Goal: Communication & Community: Answer question/provide support

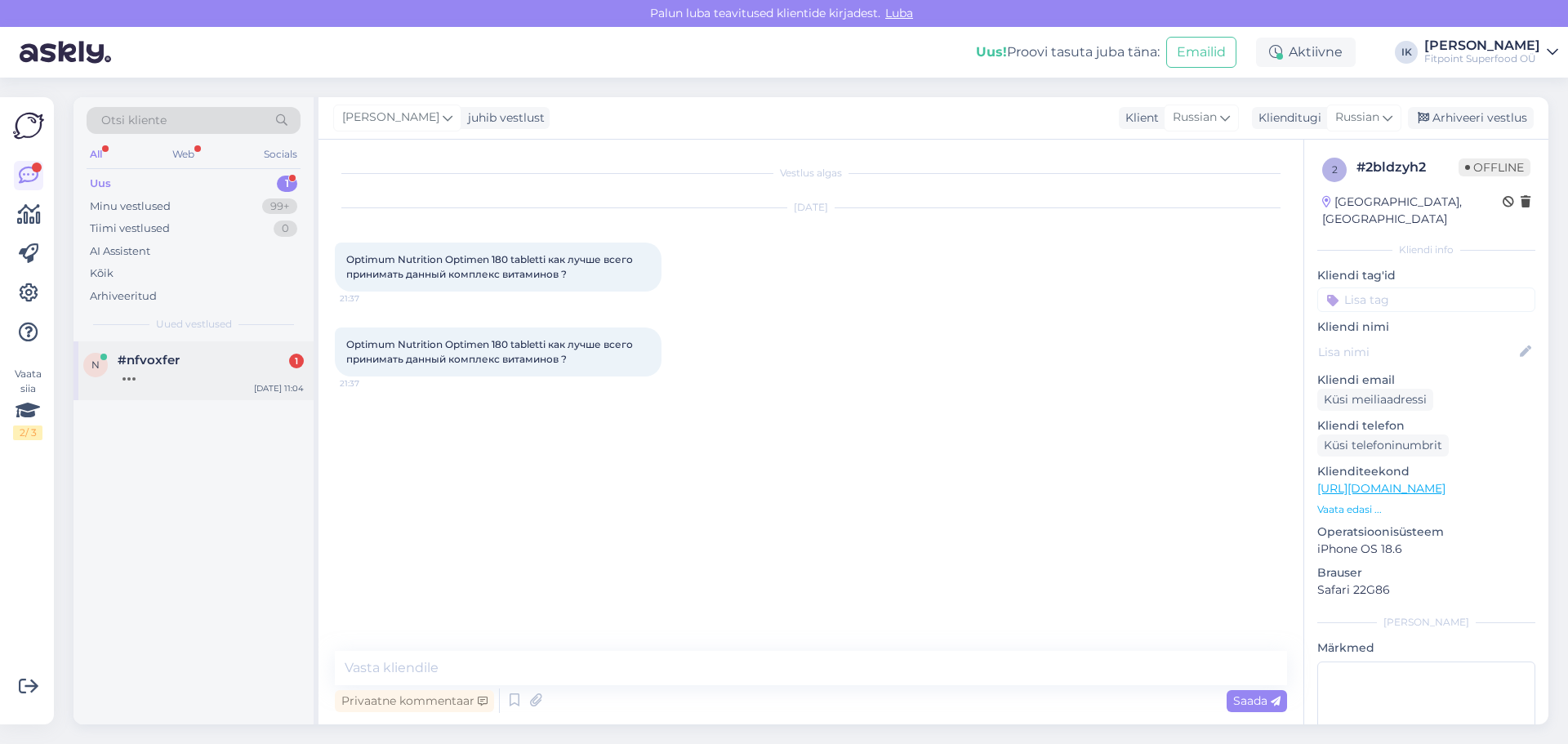
click at [195, 386] on div "n #nfvoxfer [DATE] 11:04" at bounding box center [193, 370] width 240 height 59
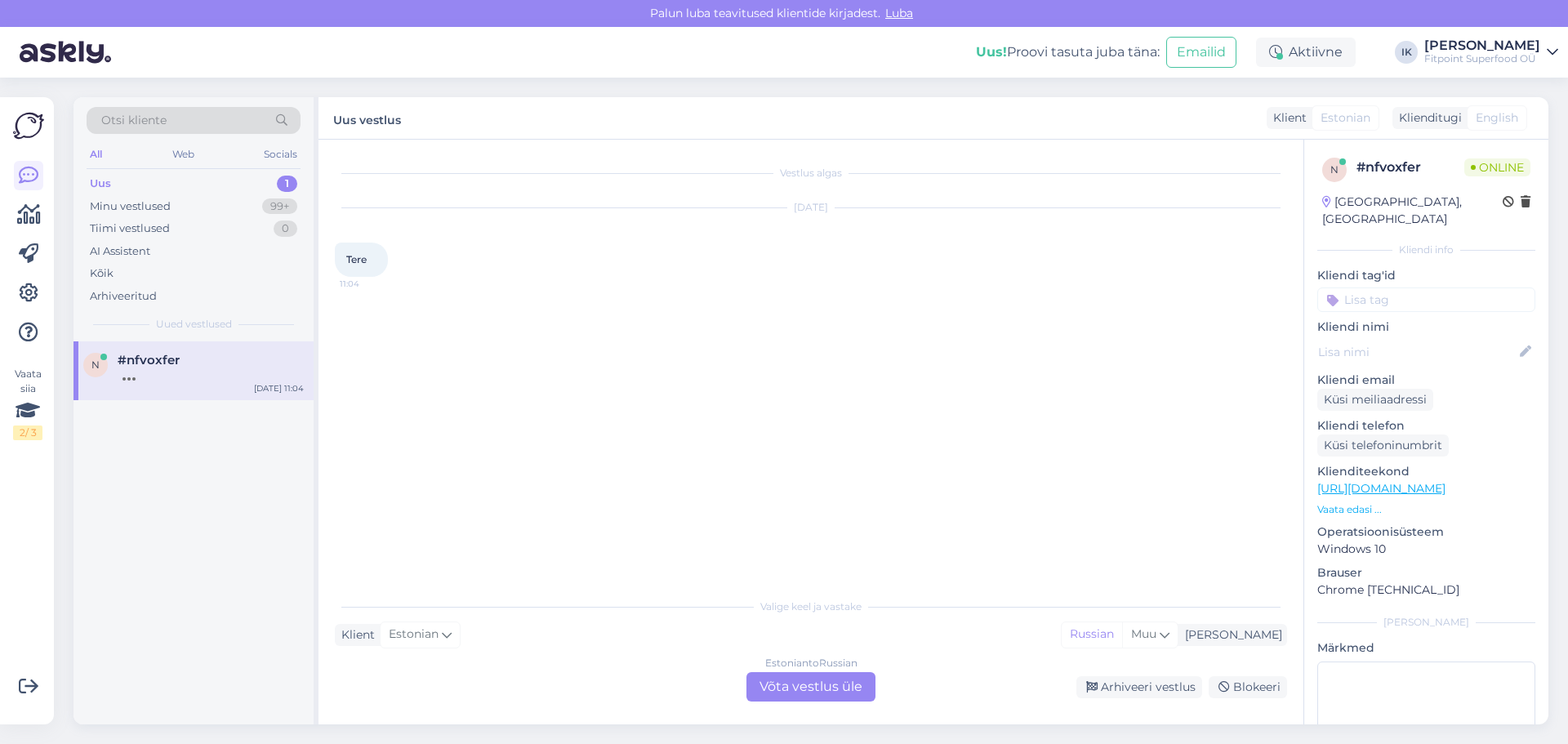
click at [819, 684] on div "Estonian to Russian Võta vestlus üle" at bounding box center [810, 686] width 129 height 29
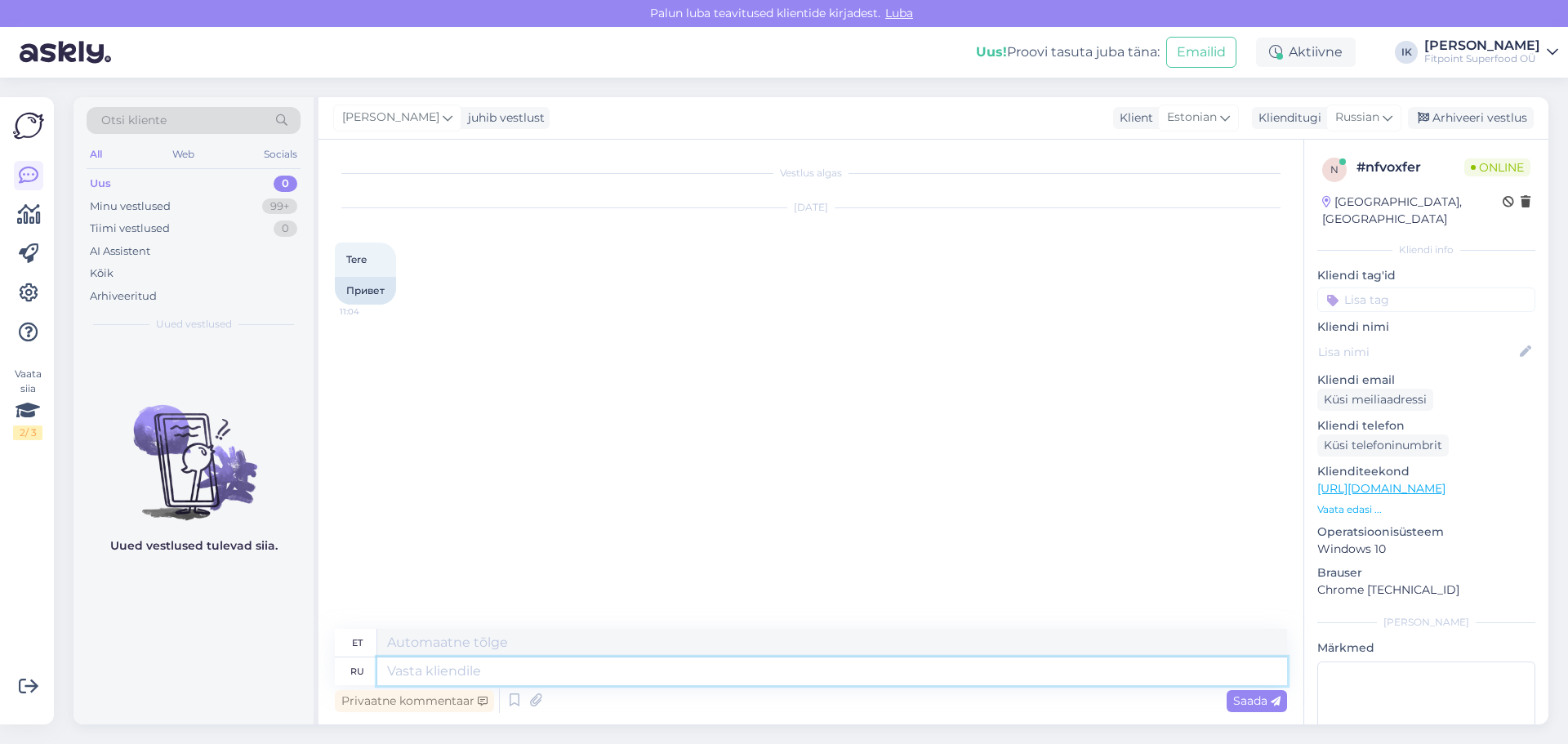
click at [758, 678] on textarea at bounding box center [832, 670] width 909 height 27
type textarea "Здравствуйте"
type textarea "Tere"
type textarea "Здравствуйте"
click at [1234, 705] on span "Saada" at bounding box center [1257, 700] width 48 height 15
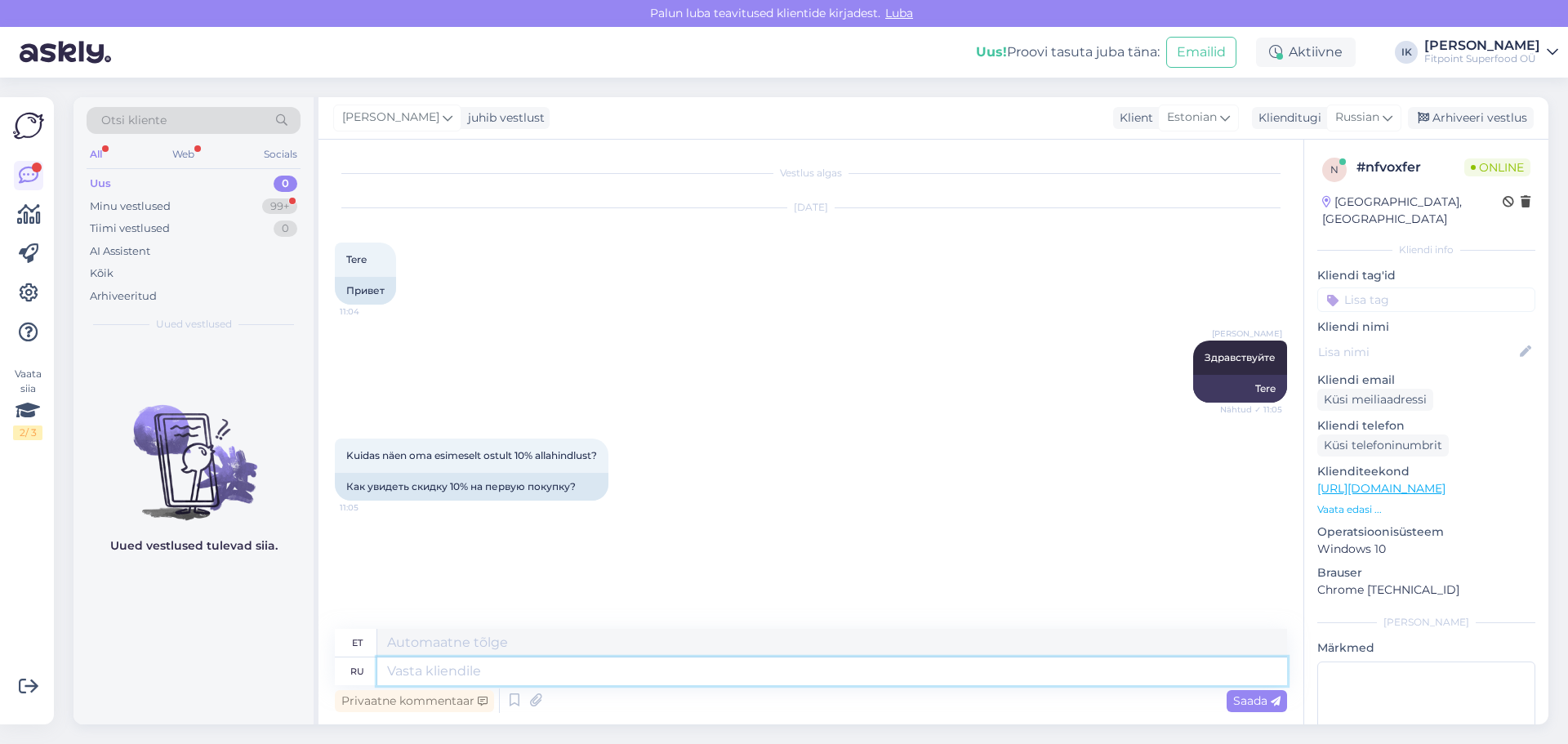
click at [458, 669] on textarea at bounding box center [832, 670] width 909 height 27
type textarea "Проверьте"
type textarea "Vaata järele"
type textarea "Проверьте папку са"
type textarea "Kontrollige kausta"
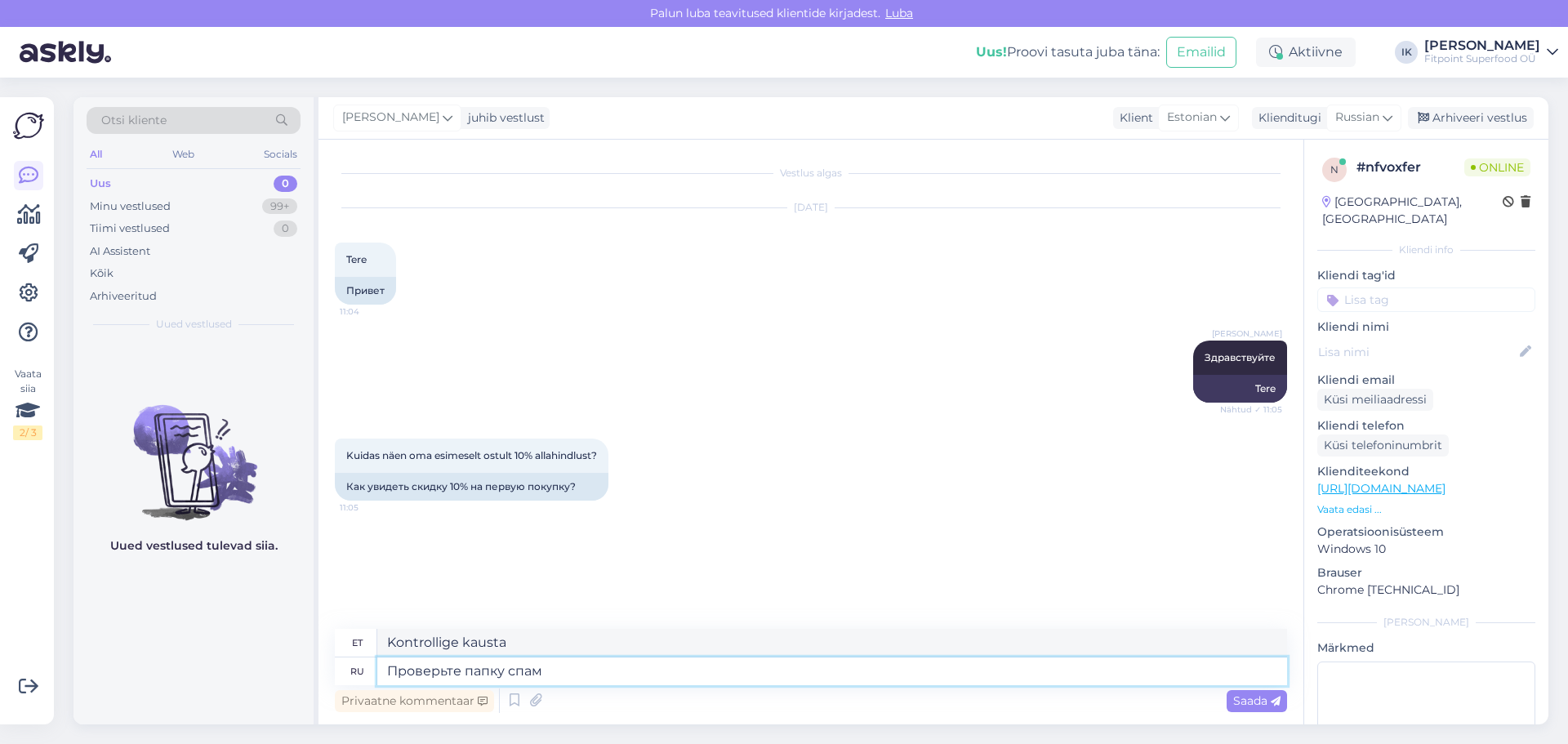
type textarea "Проверьте папку спама"
type textarea "Kontrollige oma rämpsposti kausta"
type textarea "Проверьте папку спама"
click at [1238, 702] on span "Saada" at bounding box center [1257, 700] width 48 height 15
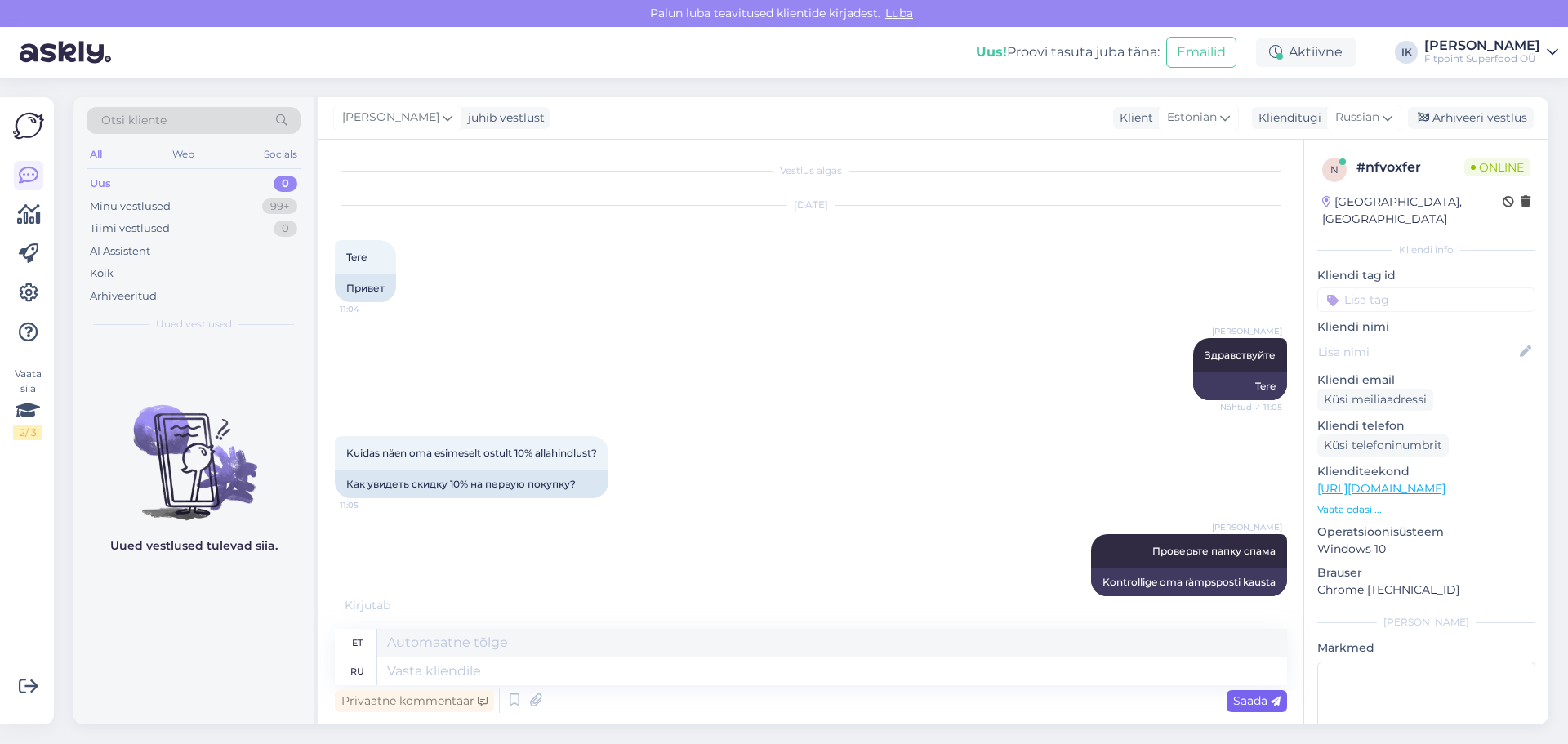
scroll to position [100, 0]
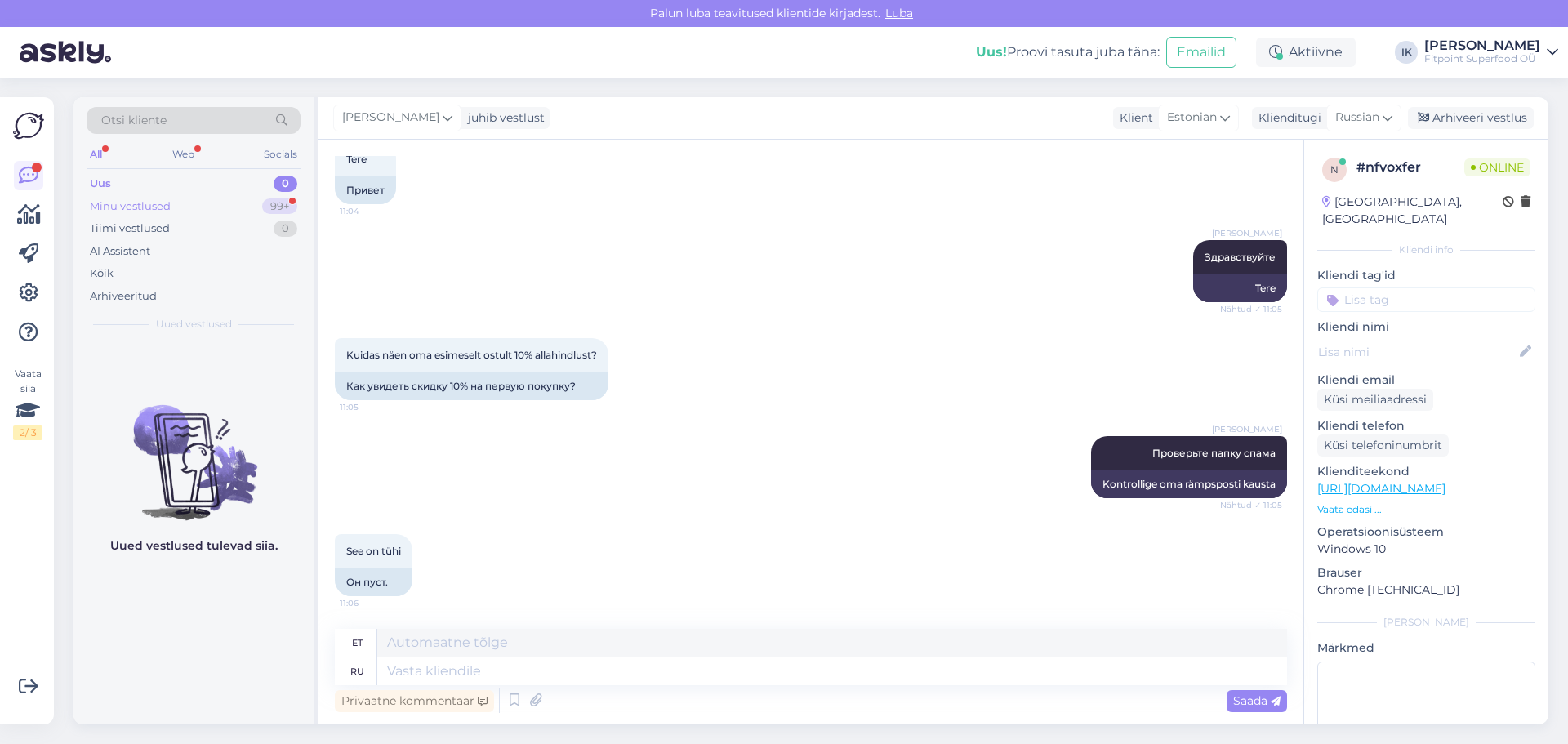
click at [227, 205] on div "Minu vestlused 99+" at bounding box center [193, 206] width 214 height 23
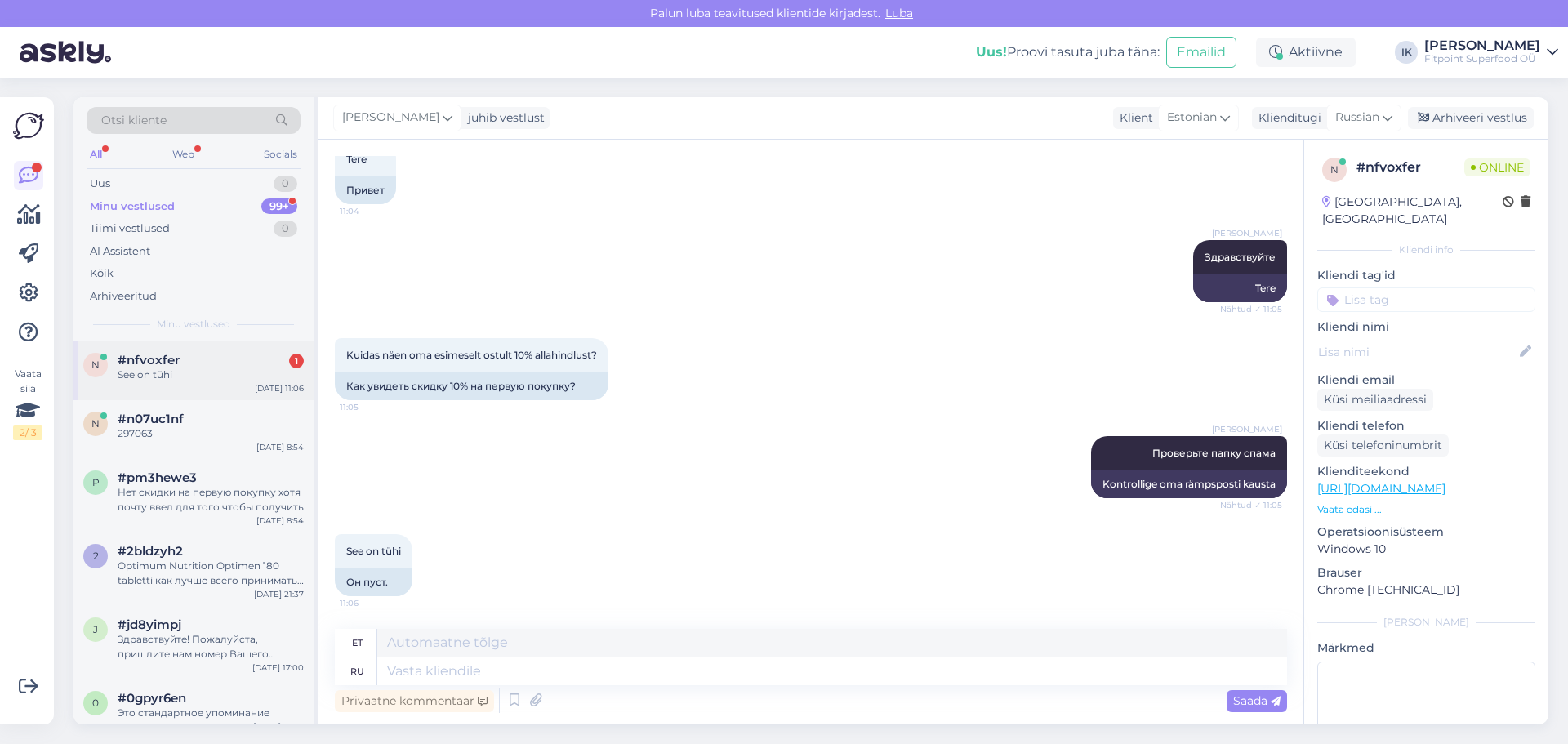
click at [193, 352] on div "n #nfvoxfer 1 See on tühi [DATE] 11:06" at bounding box center [193, 370] width 240 height 59
click at [198, 453] on div "n #n07uc1nf 297063 [DATE] 8:54" at bounding box center [193, 429] width 240 height 59
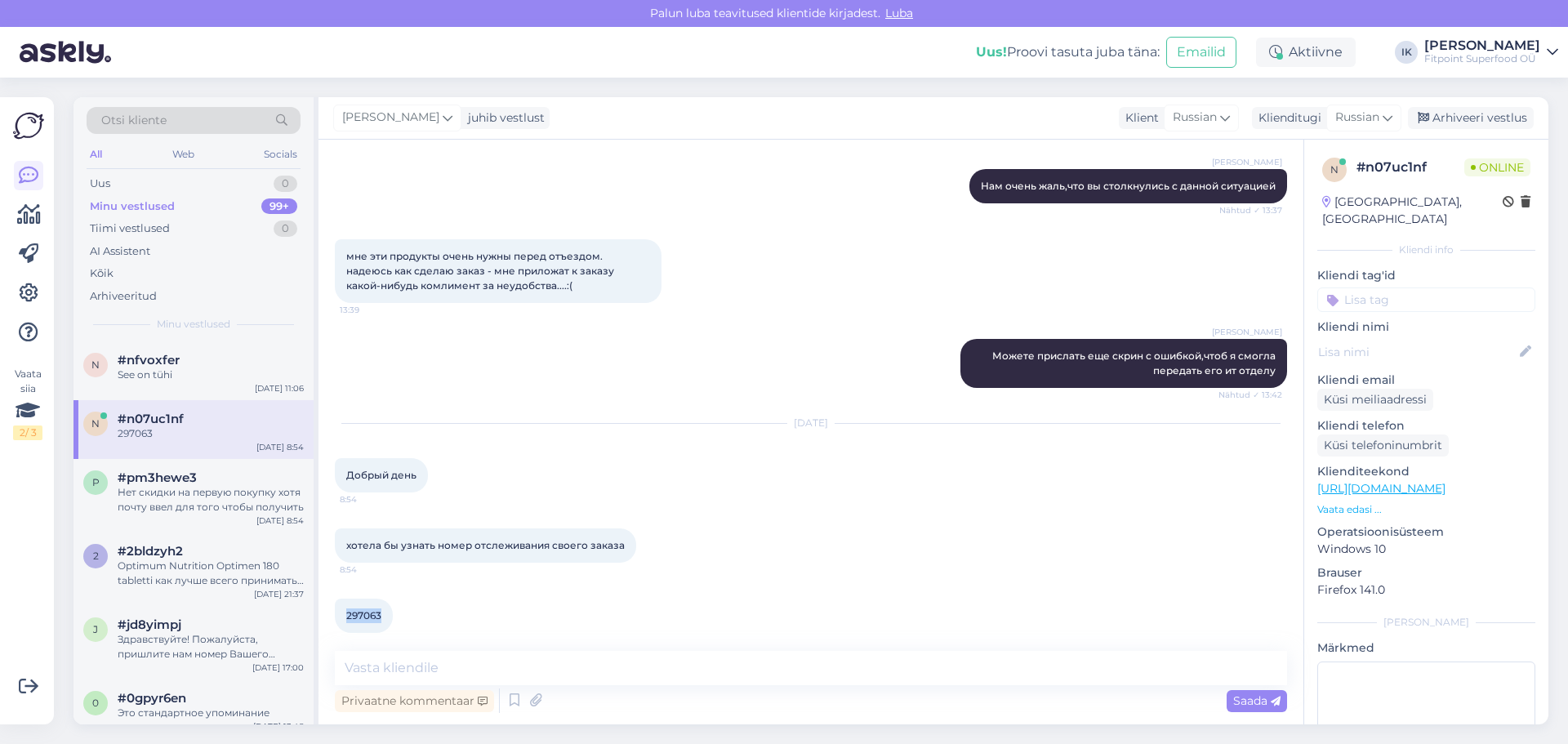
drag, startPoint x: 383, startPoint y: 599, endPoint x: 347, endPoint y: 600, distance: 36.0
click at [347, 600] on div "297063 8:54" at bounding box center [364, 615] width 58 height 34
copy span "297063"
click at [502, 669] on textarea at bounding box center [811, 667] width 952 height 34
type textarea "Здравствуйте"
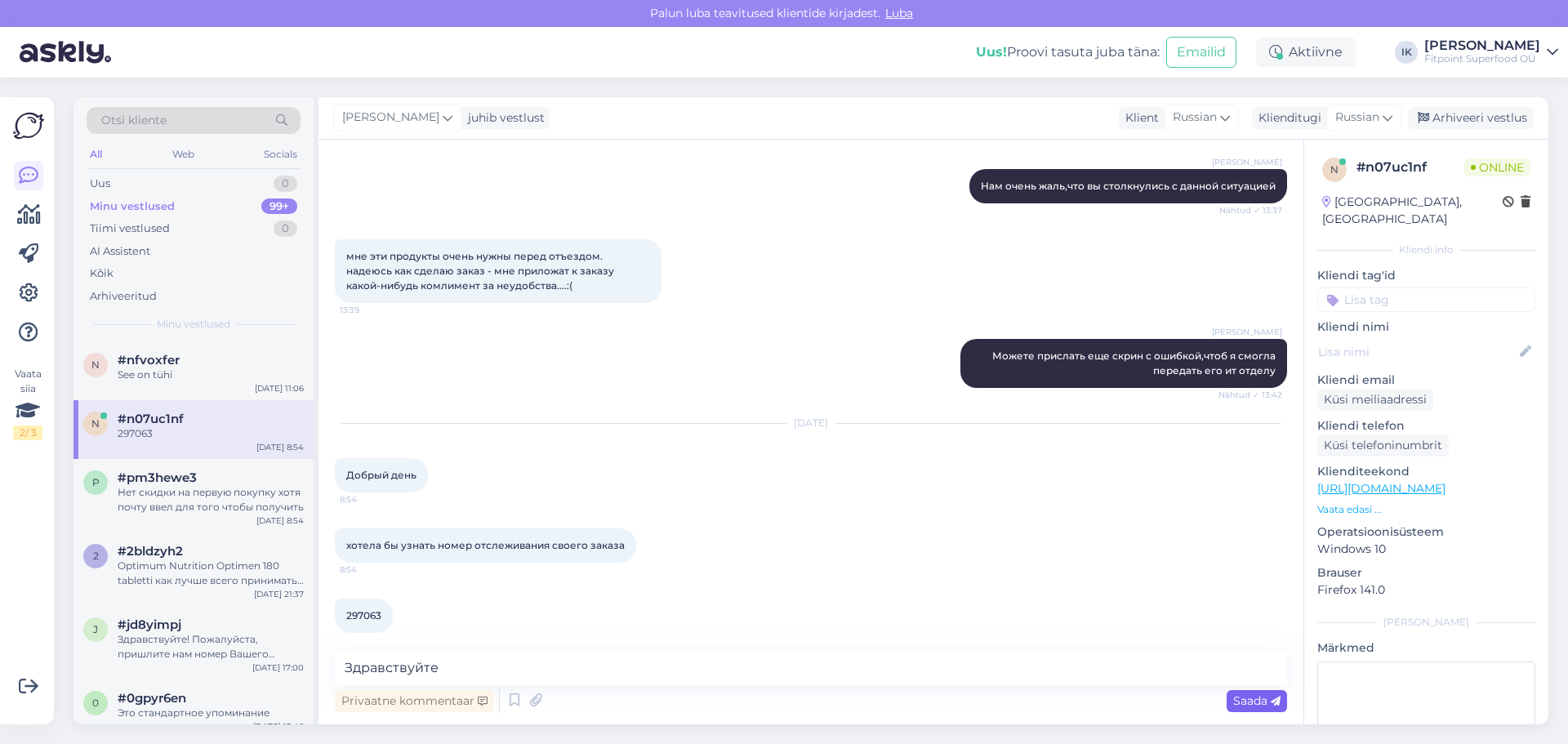
click at [1236, 700] on span "Saada" at bounding box center [1257, 700] width 48 height 15
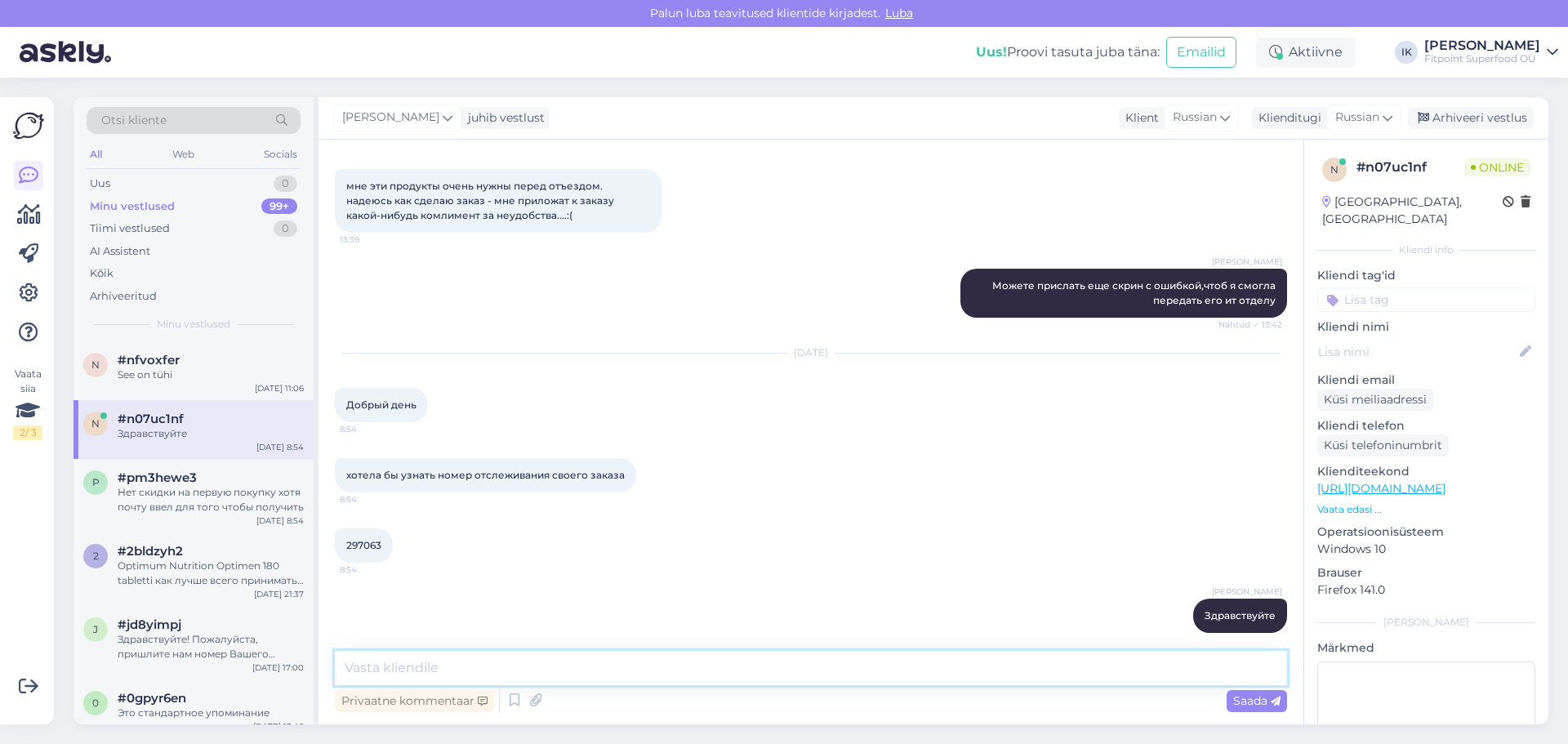
click at [524, 666] on textarea at bounding box center [811, 667] width 952 height 34
paste textarea "05605529705102"
type textarea "05605529705102"
click at [1270, 701] on span "Saada" at bounding box center [1257, 700] width 48 height 15
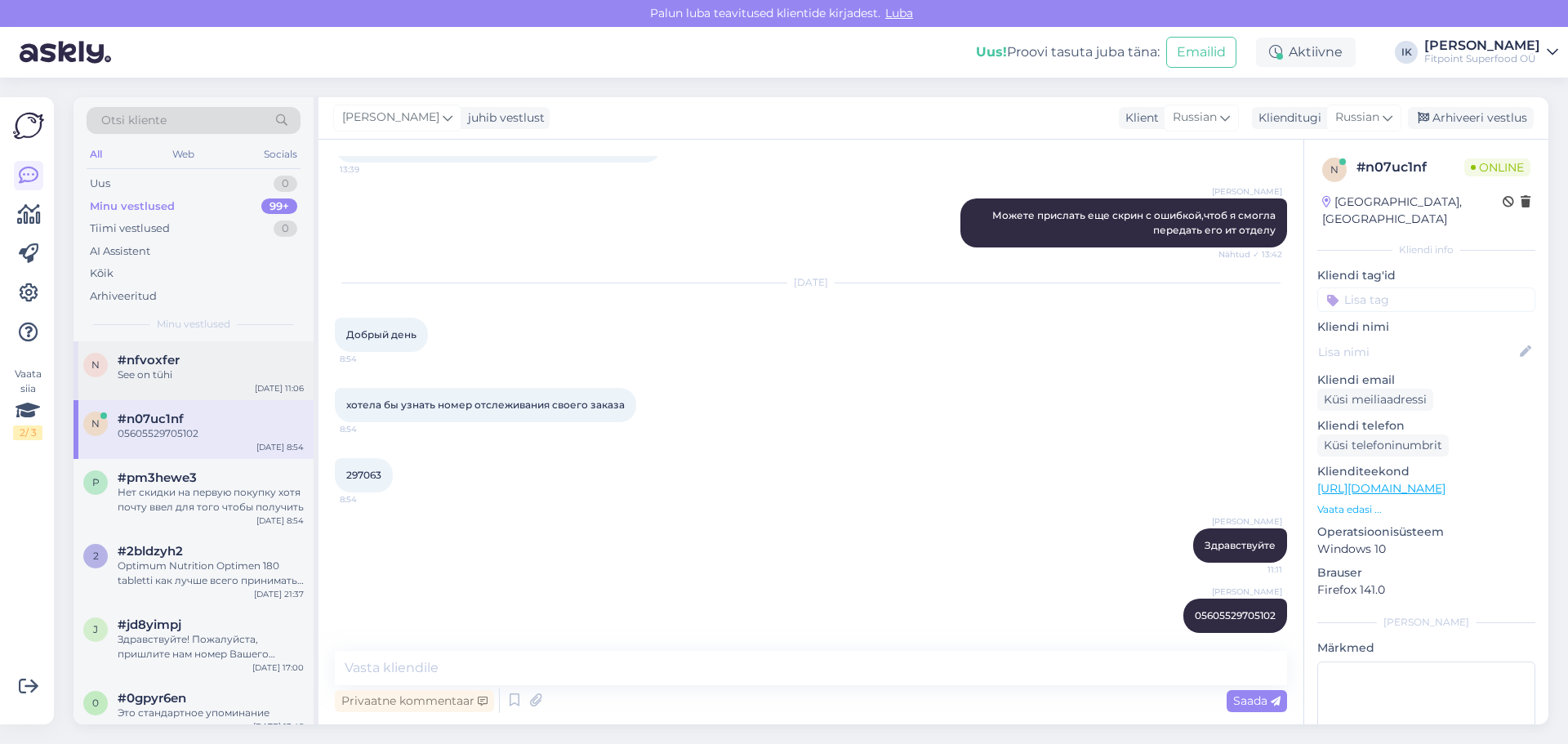
click at [215, 370] on div "See on tühi" at bounding box center [210, 375] width 186 height 15
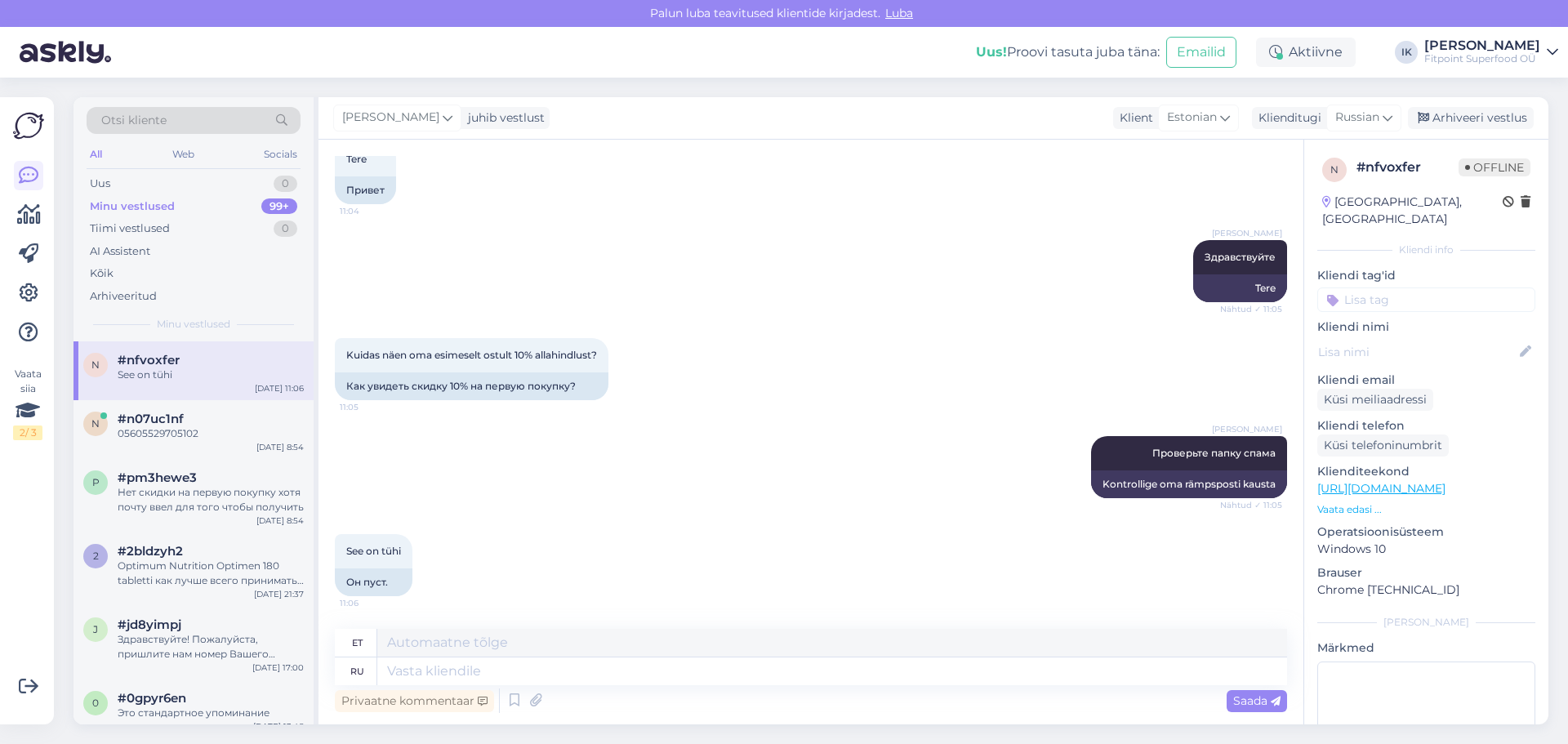
scroll to position [100, 0]
click at [226, 442] on div "n #n07uc1nf 05605529705102 [DATE] 8:54" at bounding box center [193, 429] width 240 height 59
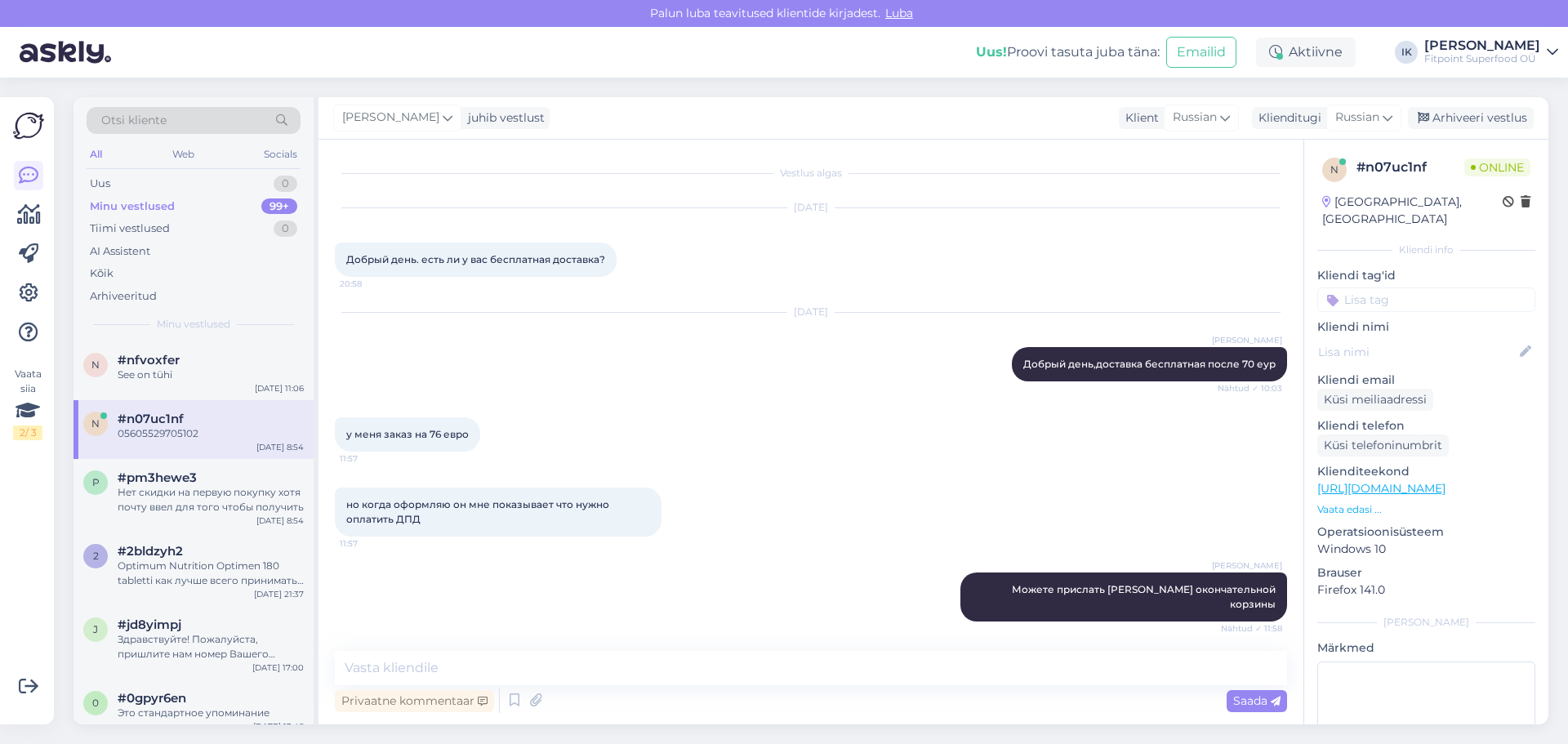
scroll to position [2873, 0]
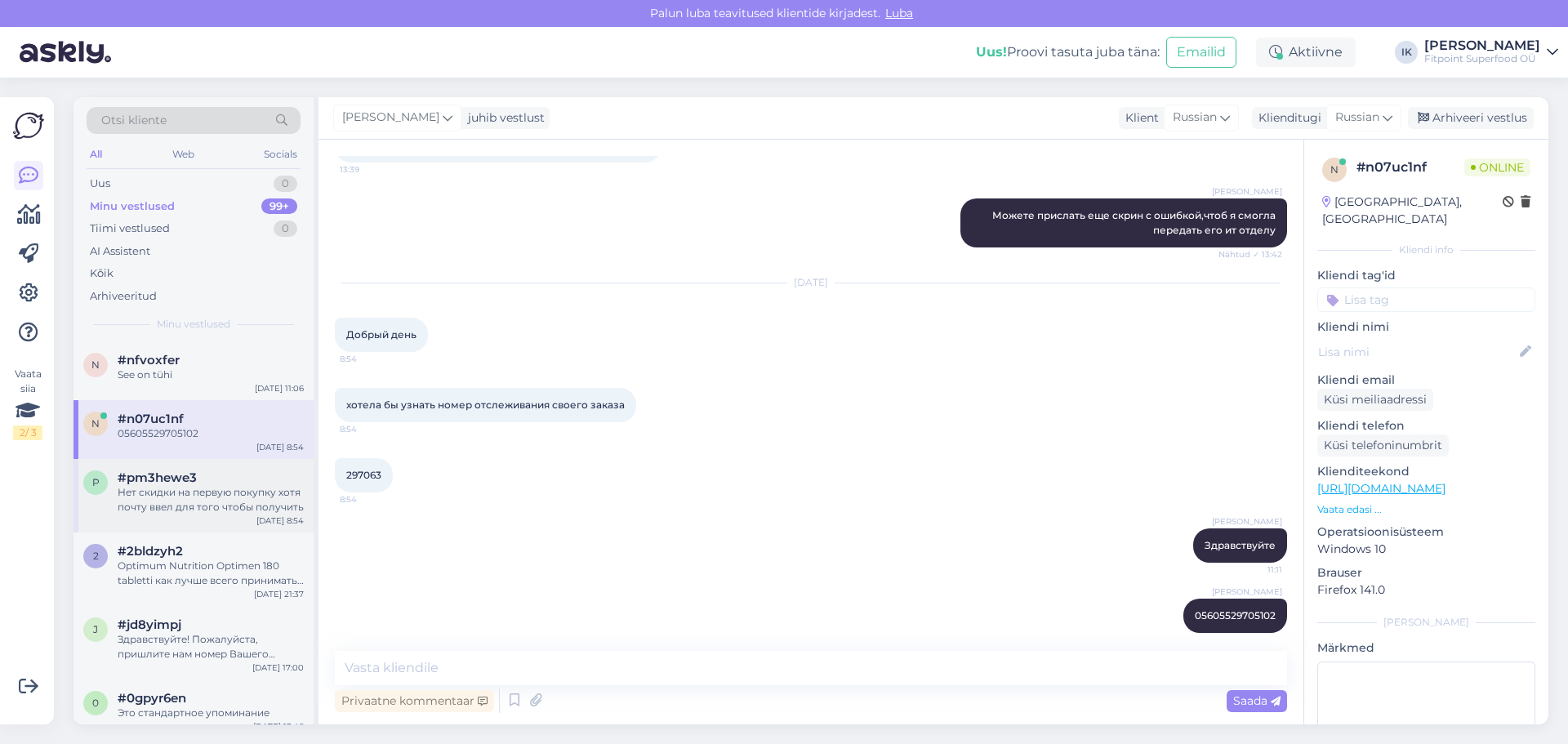
click at [204, 500] on div "Нет скидки на первую покупку хотя почту ввел для того чтобы получить" at bounding box center [210, 499] width 186 height 29
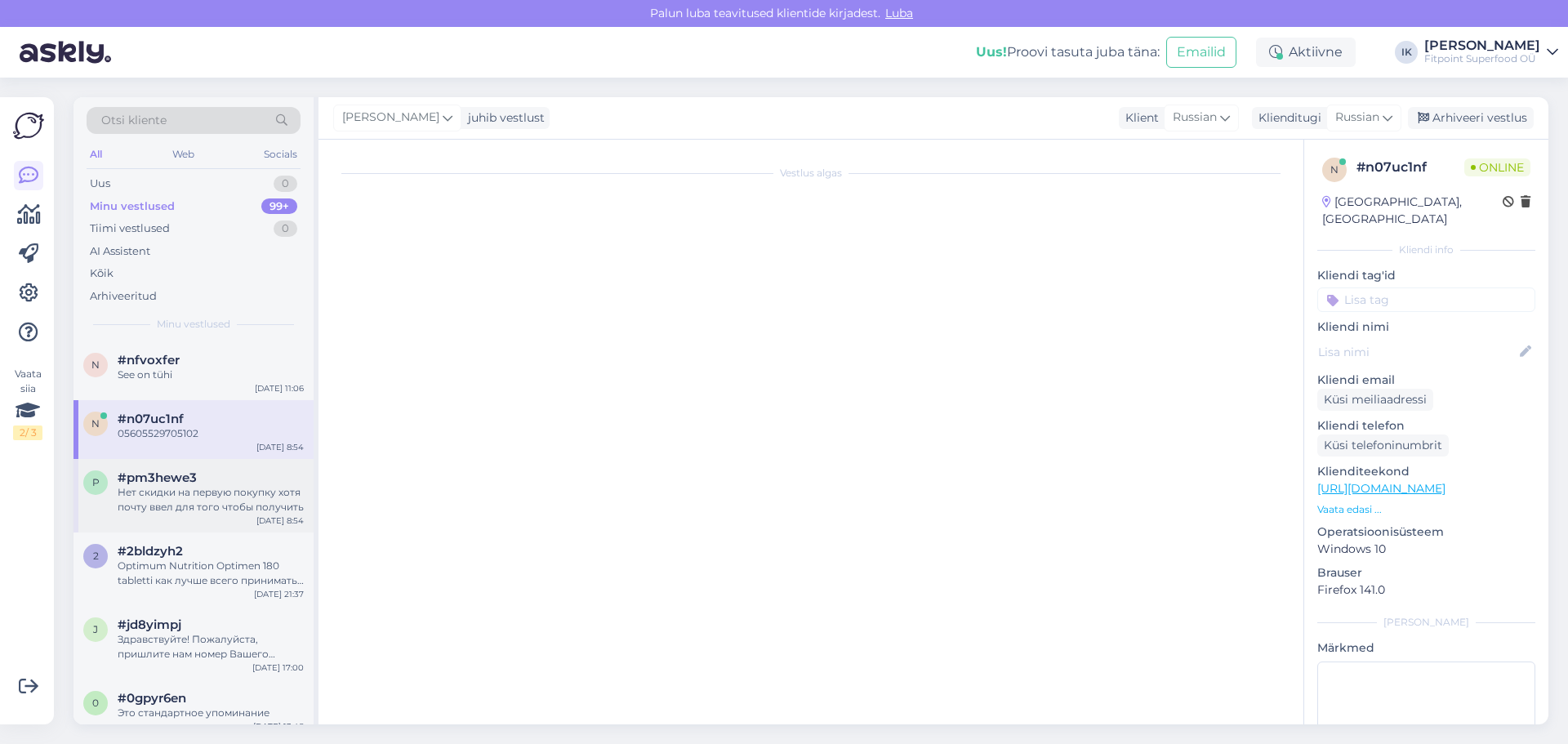
scroll to position [0, 0]
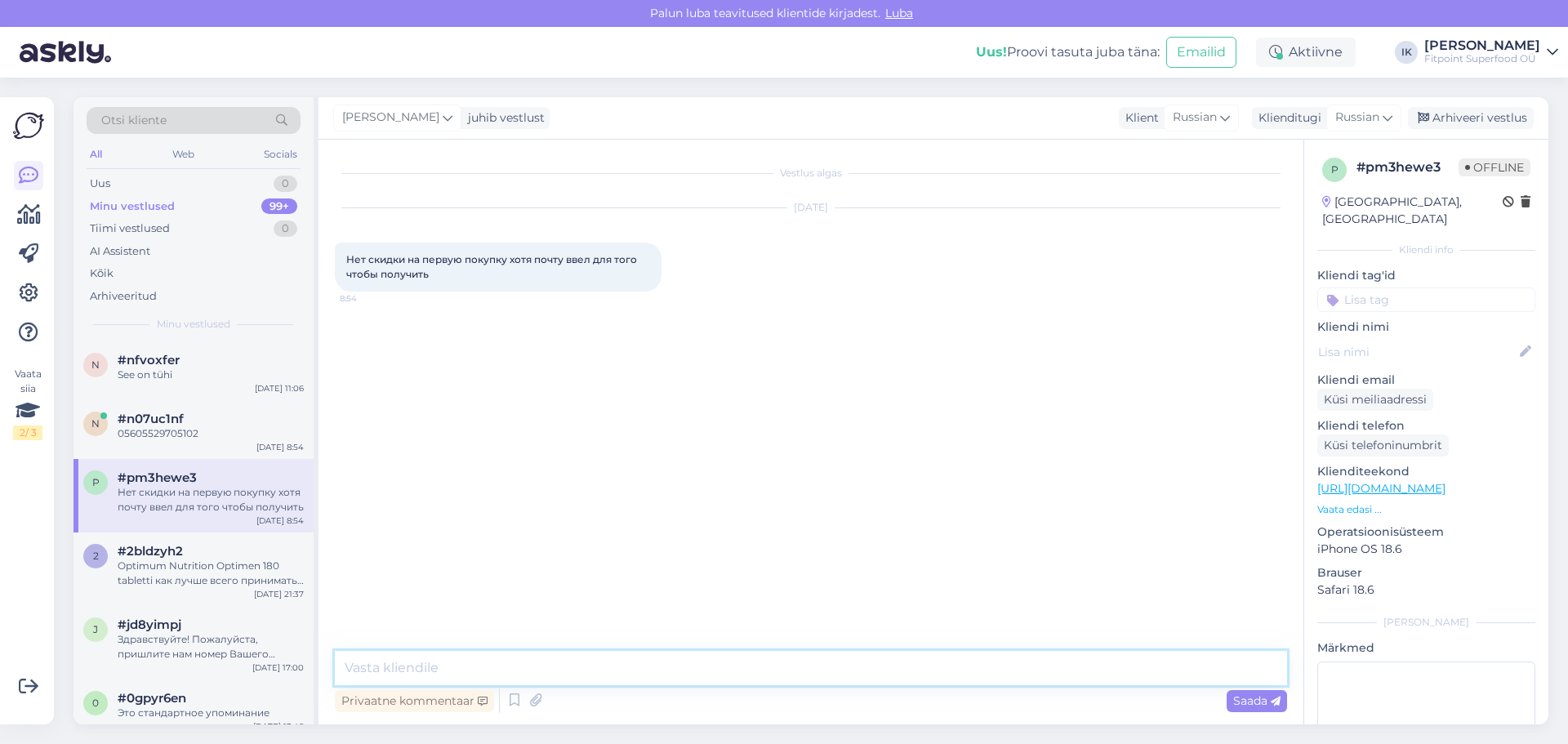
click at [652, 666] on textarea at bounding box center [811, 667] width 952 height 34
type textarea "G"
type textarea "P"
type textarea "Здравствуйте"
click at [1258, 710] on div "Saada" at bounding box center [1257, 700] width 61 height 22
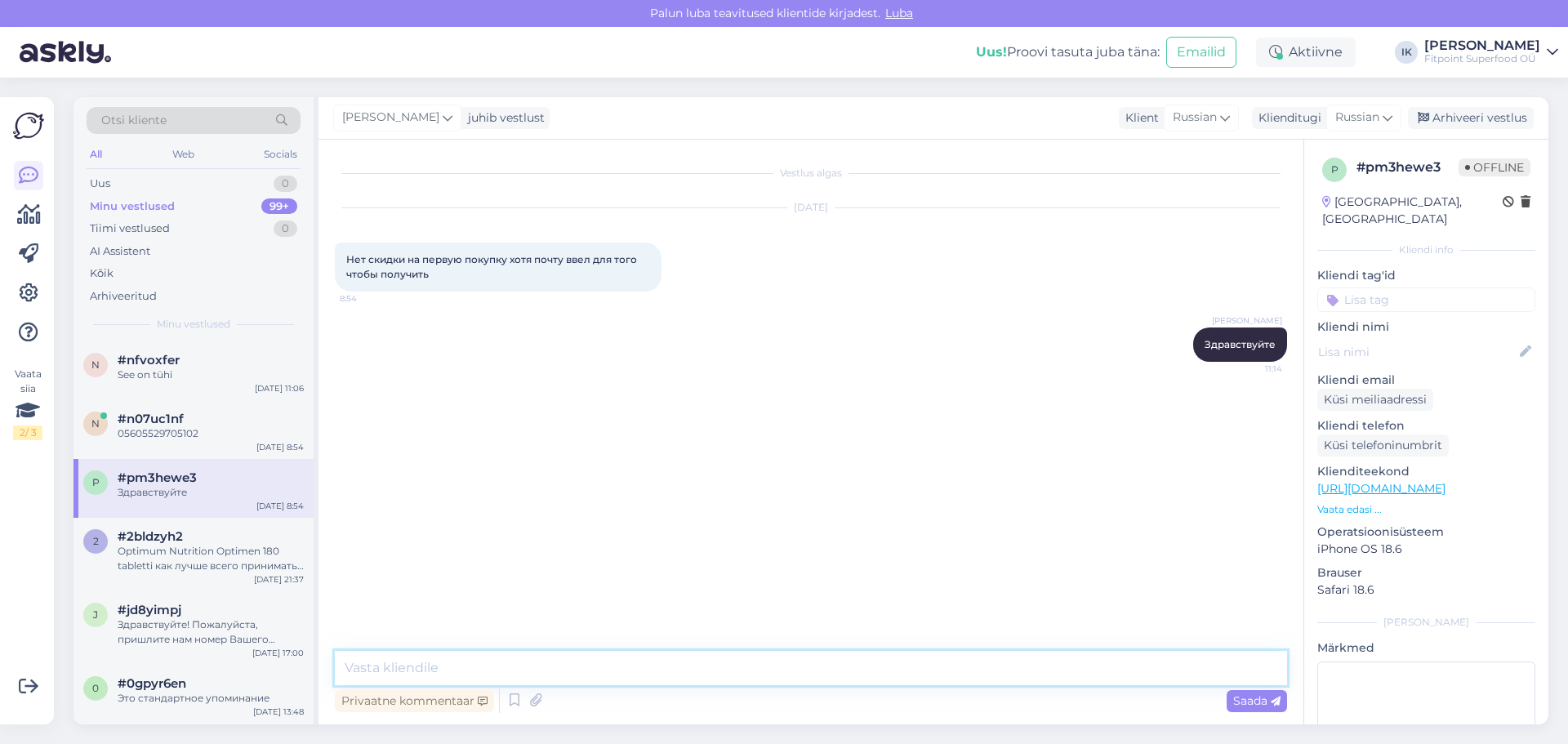
click at [767, 656] on textarea at bounding box center [811, 667] width 952 height 34
type textarea "Проверьте корзину [DEMOGRAPHIC_DATA]"
click at [1269, 704] on span "Saada" at bounding box center [1257, 700] width 48 height 15
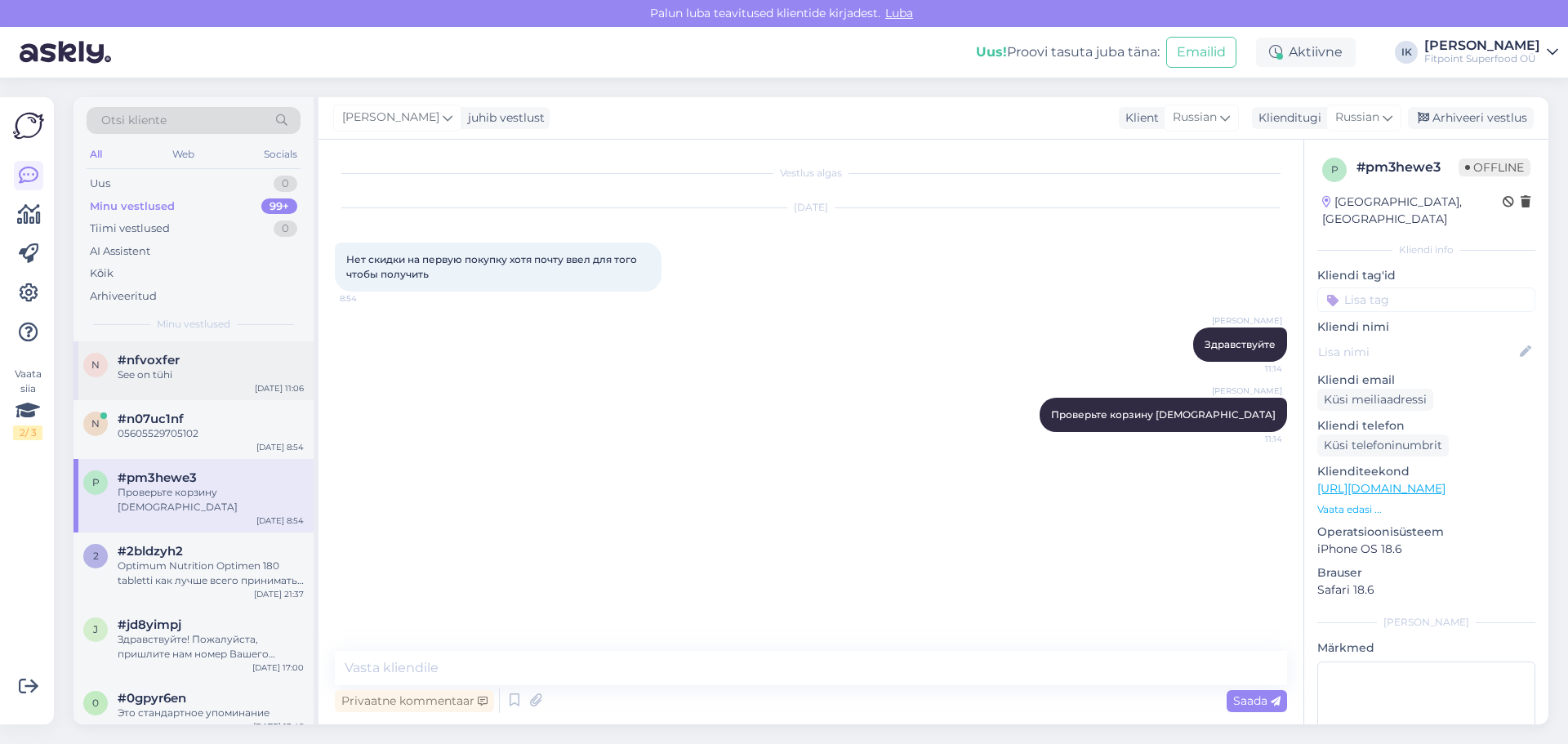
click at [169, 361] on span "#nfvoxfer" at bounding box center [148, 360] width 62 height 15
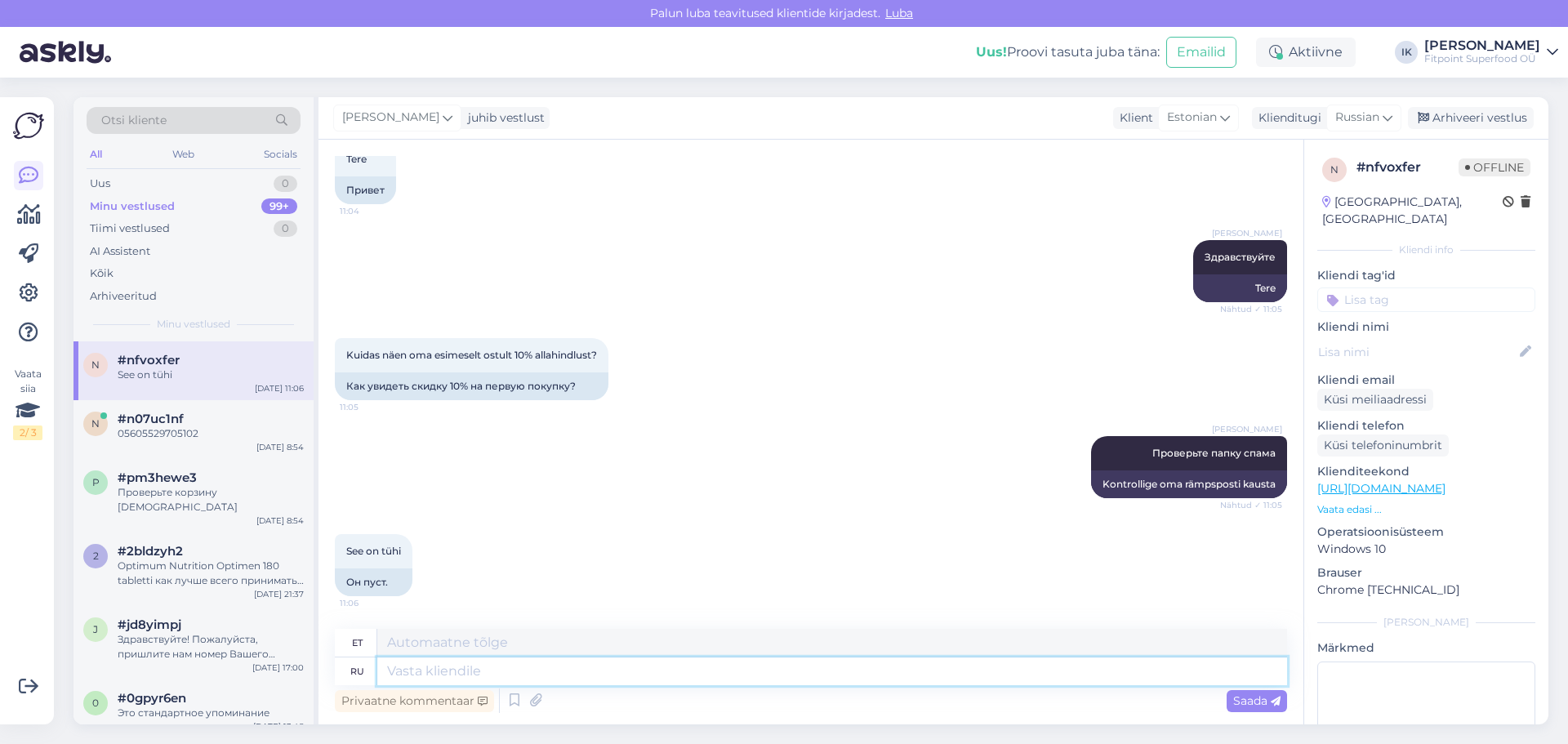
click at [531, 672] on textarea at bounding box center [832, 670] width 909 height 27
type textarea "Исполь"
type textarea "Kasutamine"
type textarea "[PERSON_NAME]"
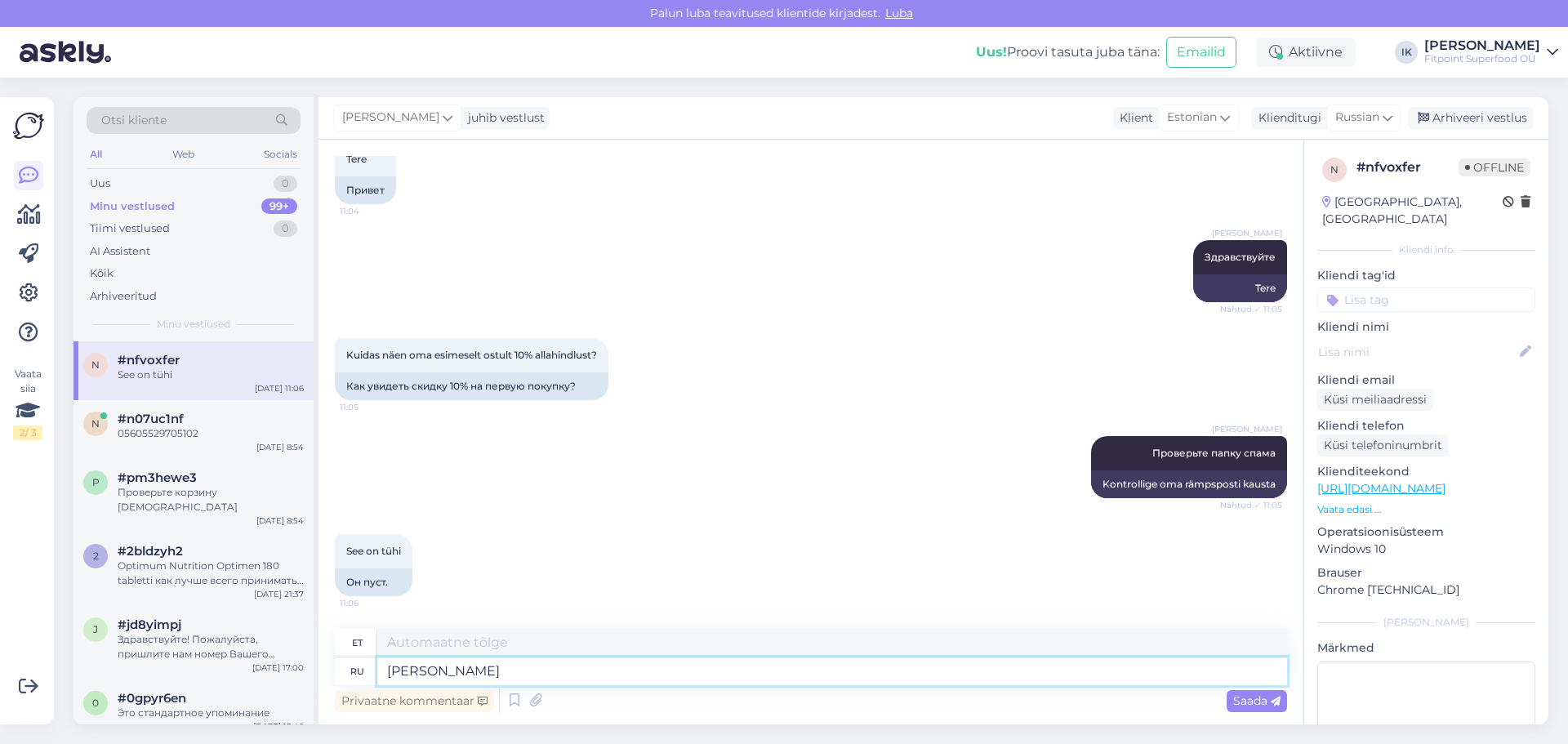
type textarea "[PERSON_NAME]"
type textarea "Я сдлелала"
type textarea "[PERSON_NAME] tegin seda"
type textarea "Я сдлелала вам"
type textarea "Ma tegin selle sinu jaoks"
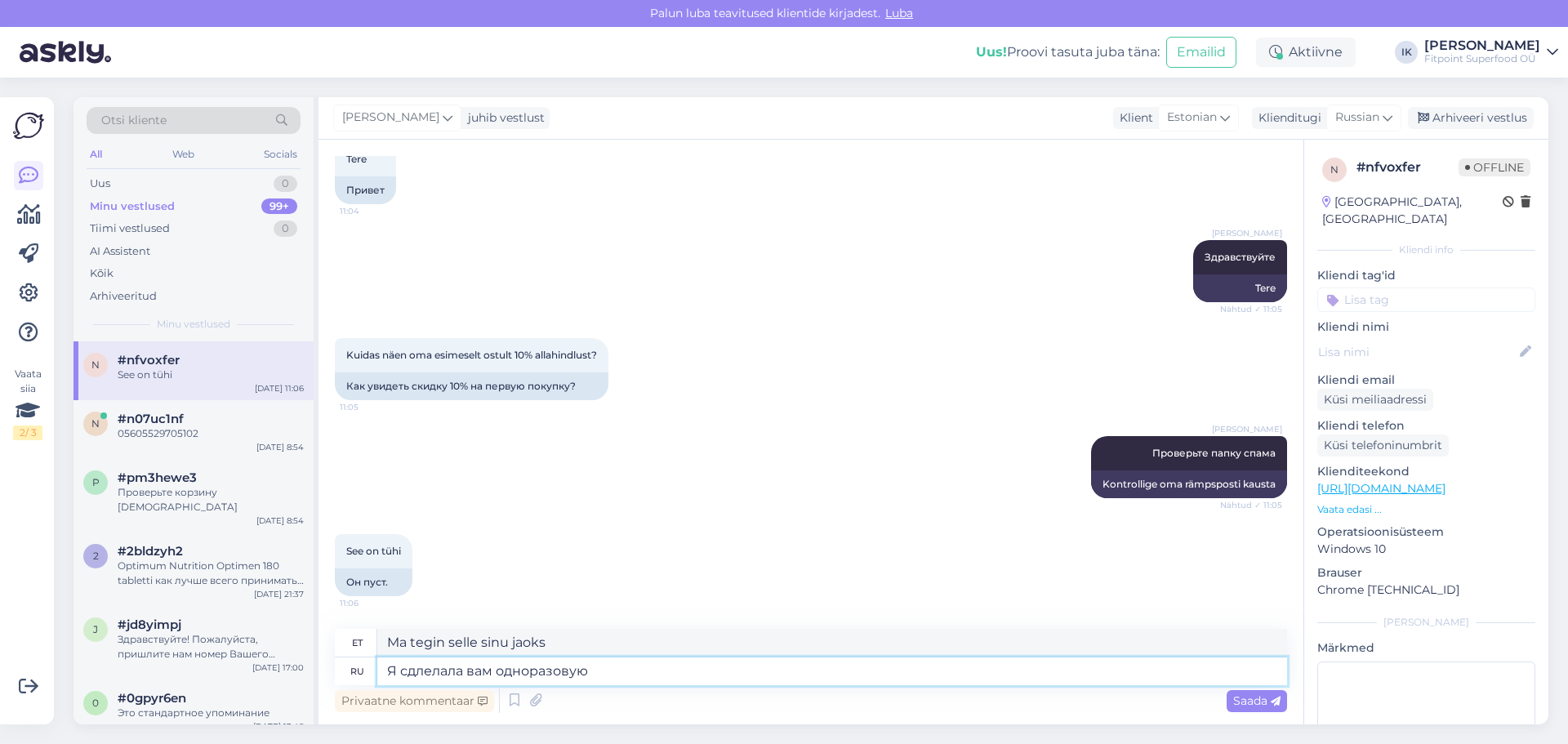
type textarea "Я сдлелала вам одноразовую"
type textarea "Ma tegin sulle ühekordse"
type textarea "Я сдлелала вам одноразовую скидку на"
type textarea "Ma andsin sulle ühekordse allahindluse."
type textarea "Я сдлелала вам одноразовую скидку на п"
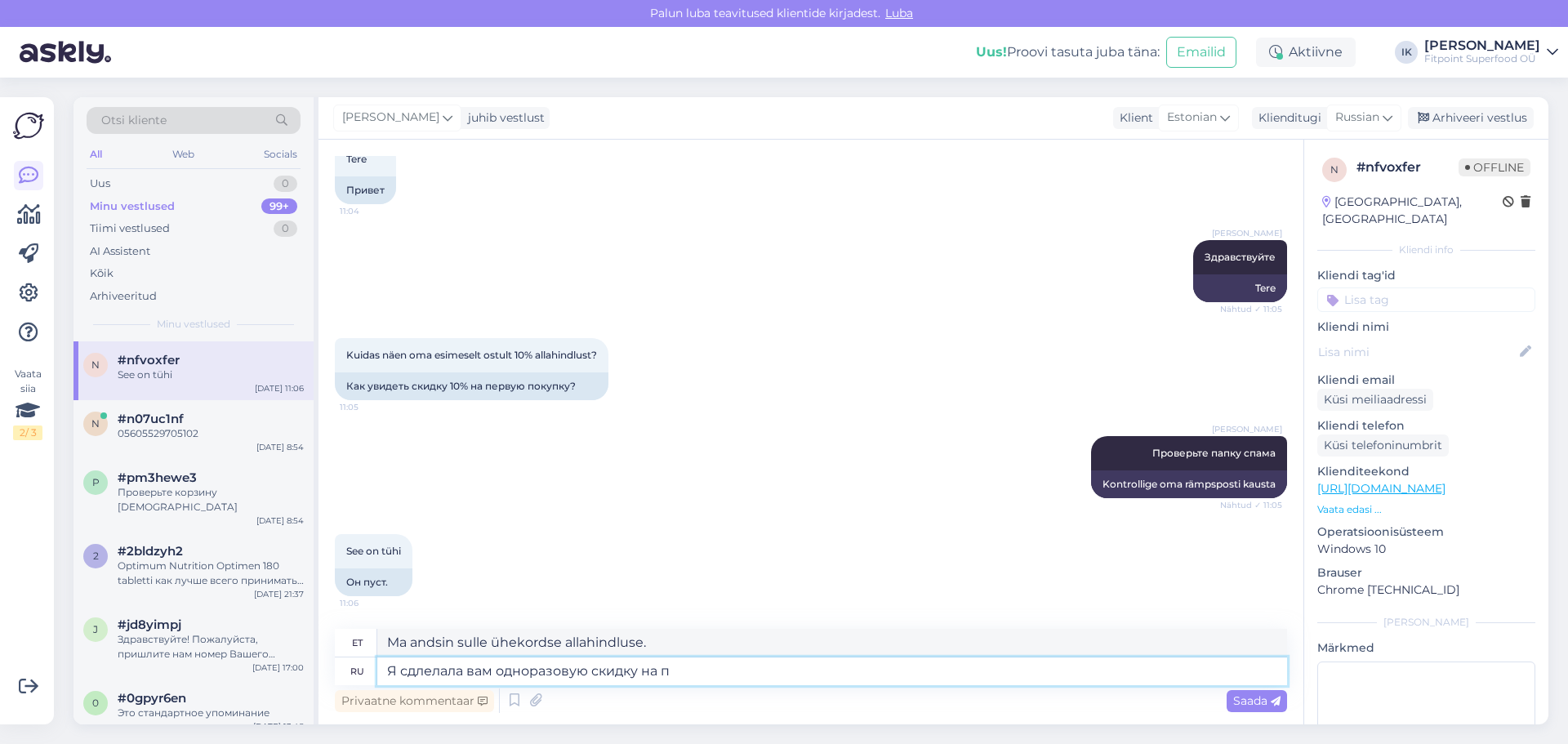
type textarea "Ma tegin sulle ühekordse allahindluse"
type textarea "Я сдлелала вам одноразовую скидку на первую"
type textarea "Ma tegin sulle esimeselt tellimuselt ühekordse allahindluse."
type textarea "Я сдлелала вам одноразовую скидку на первую покупку"
type textarea "Ma tegin sulle esimeselt ostult ühekordse allahindluse."
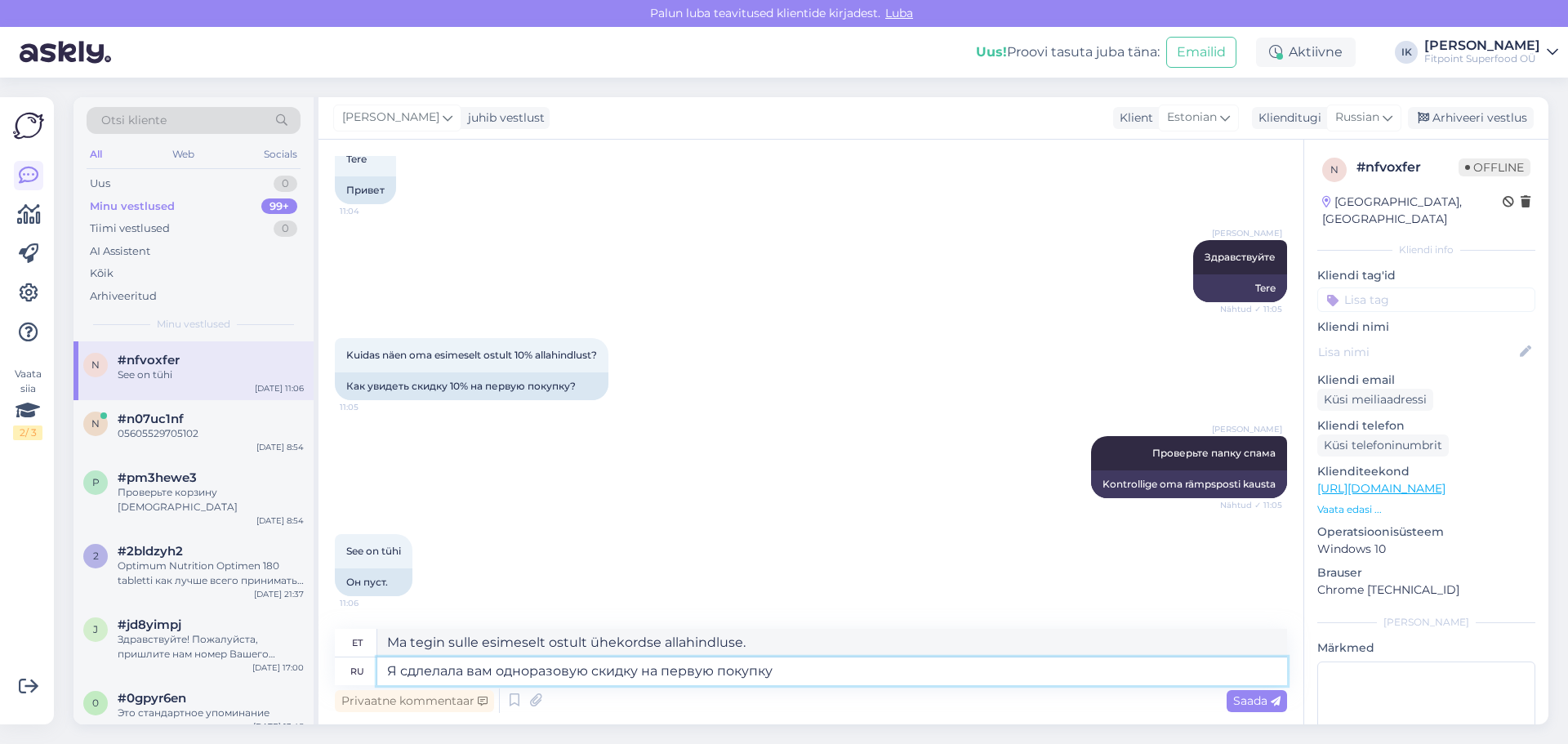
type textarea "Я сдлелала вам одноразовую скидку на первую покупку."
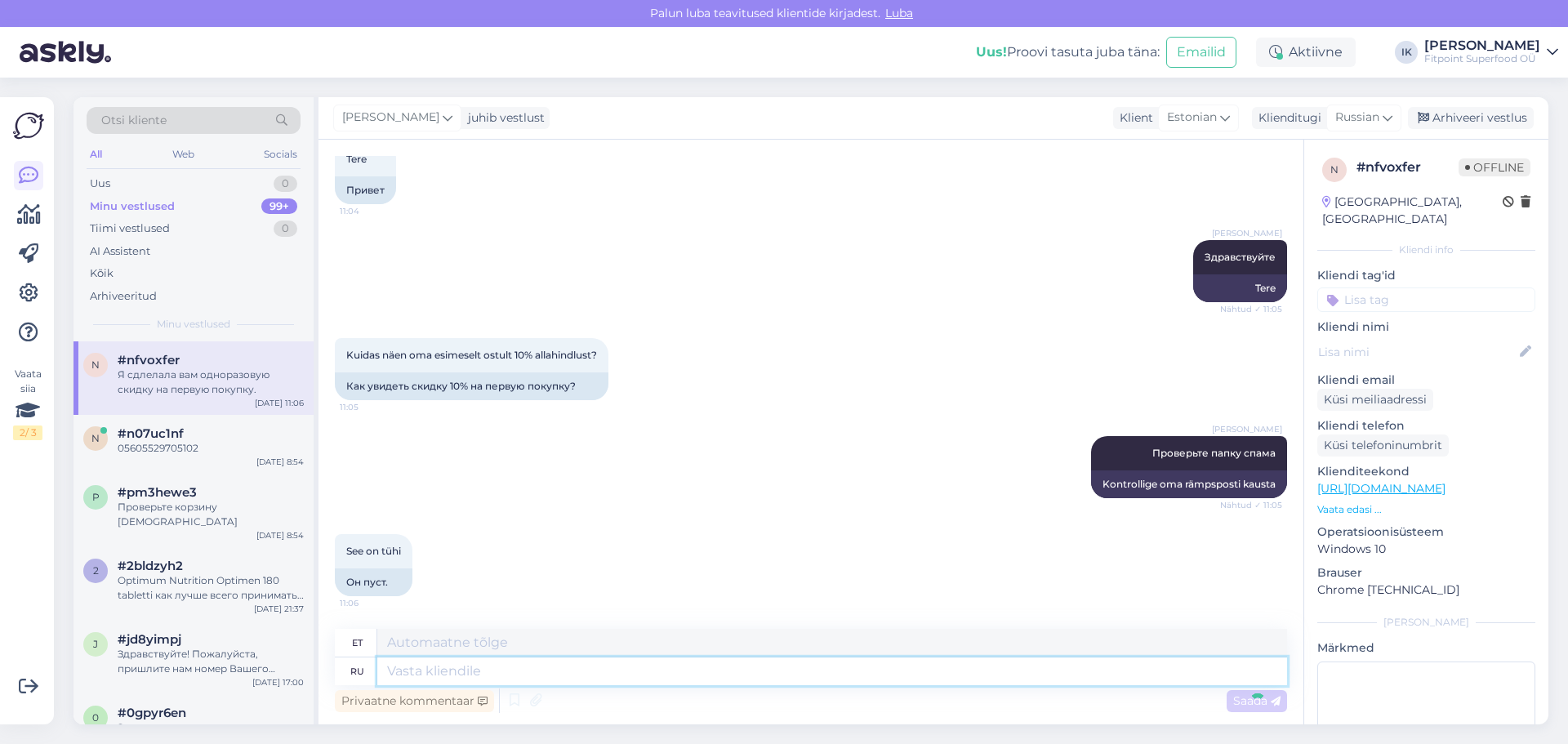
scroll to position [198, 0]
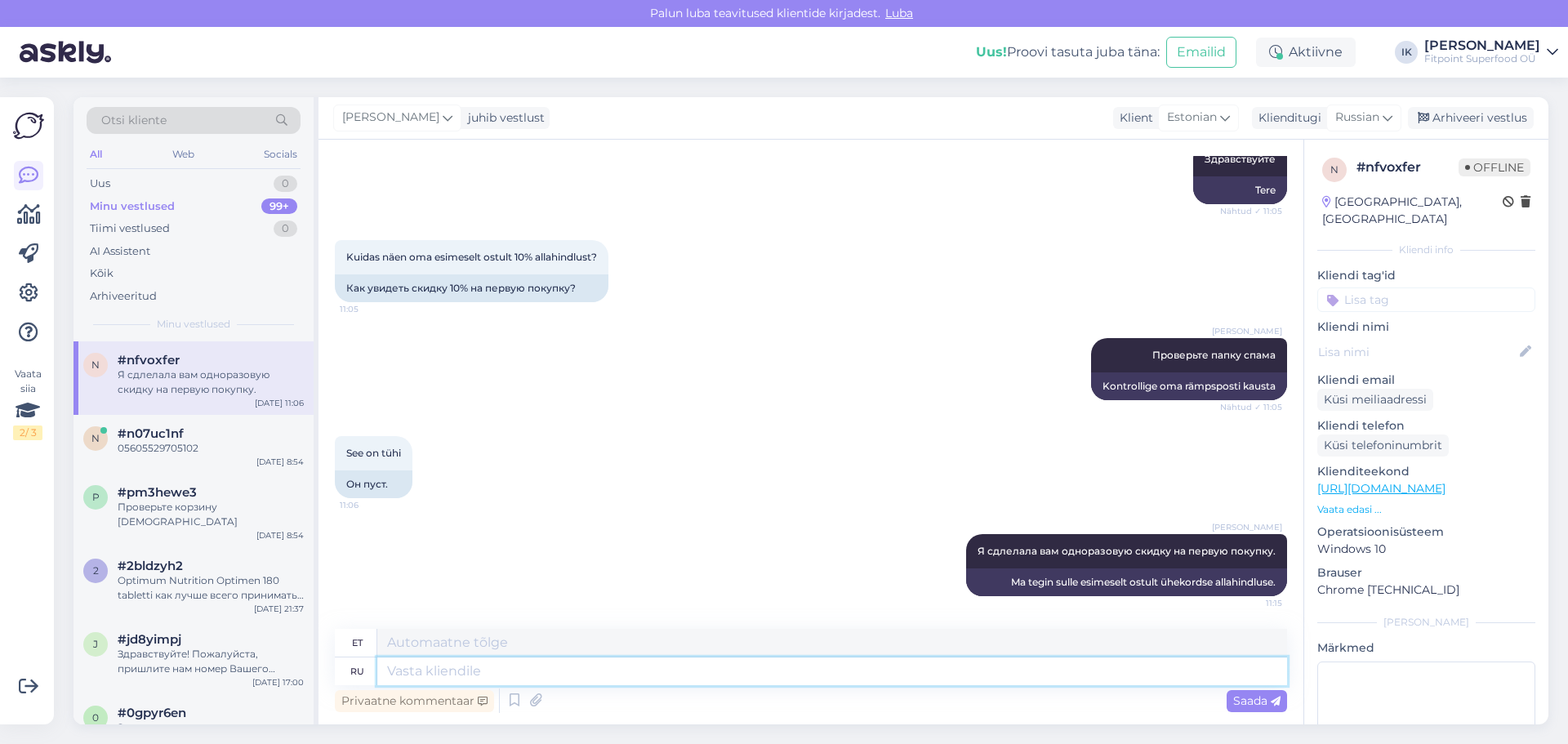
type textarea "1"
type textarea "1so"
type textarea "1 nii"
type textarea "1sorry10"
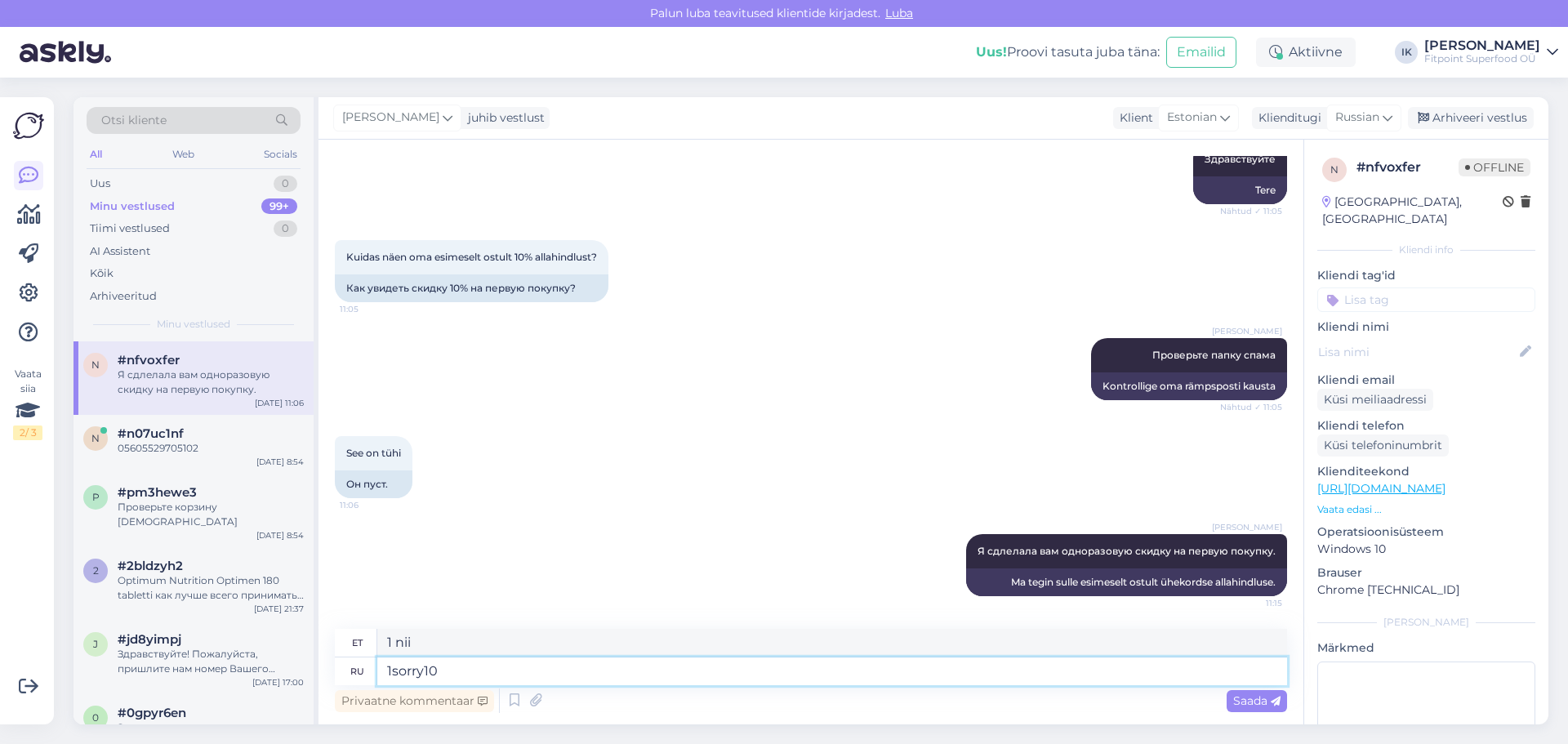
type textarea "1vabandust10"
type textarea "1sorry10"
click at [1235, 702] on span "Saada" at bounding box center [1257, 700] width 48 height 15
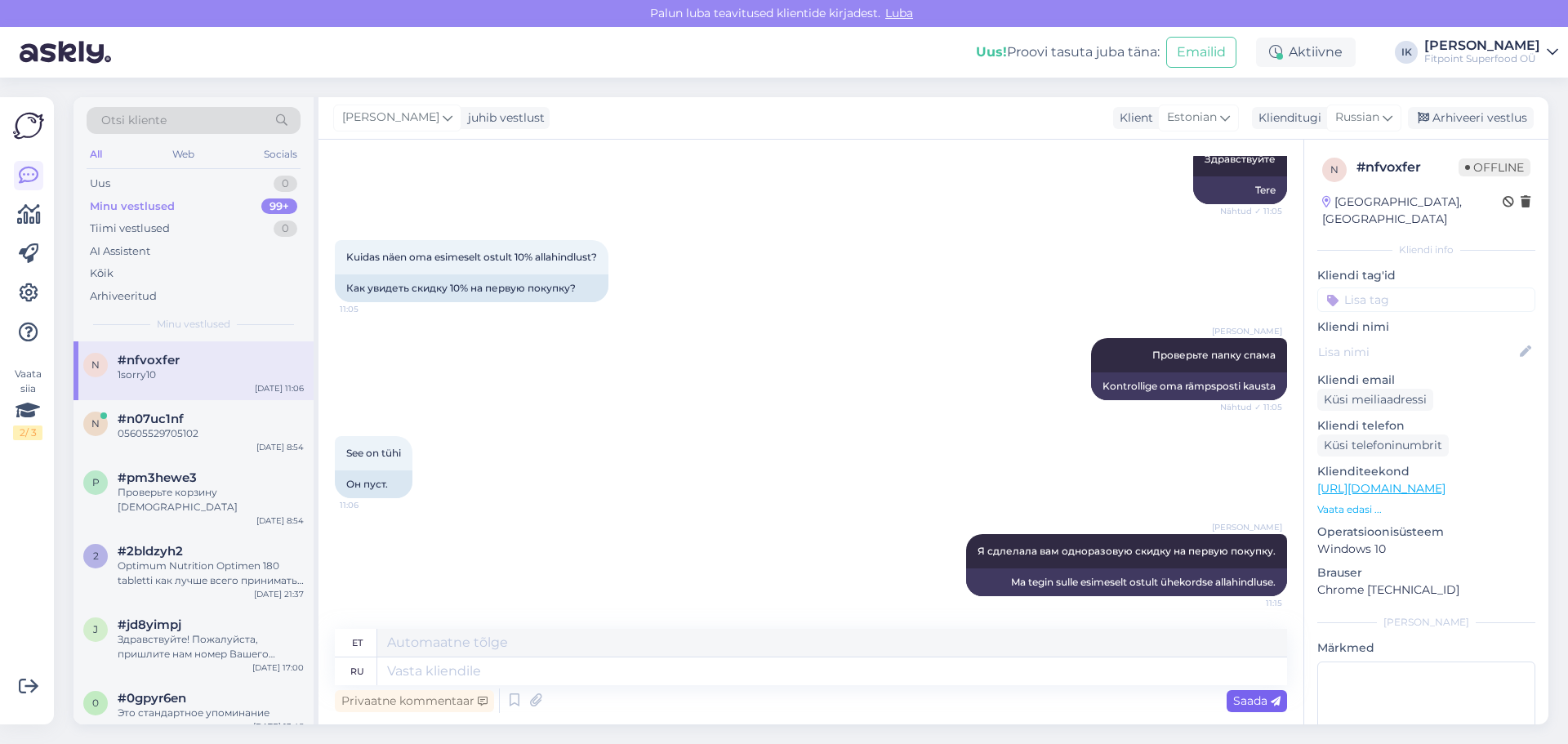
scroll to position [296, 0]
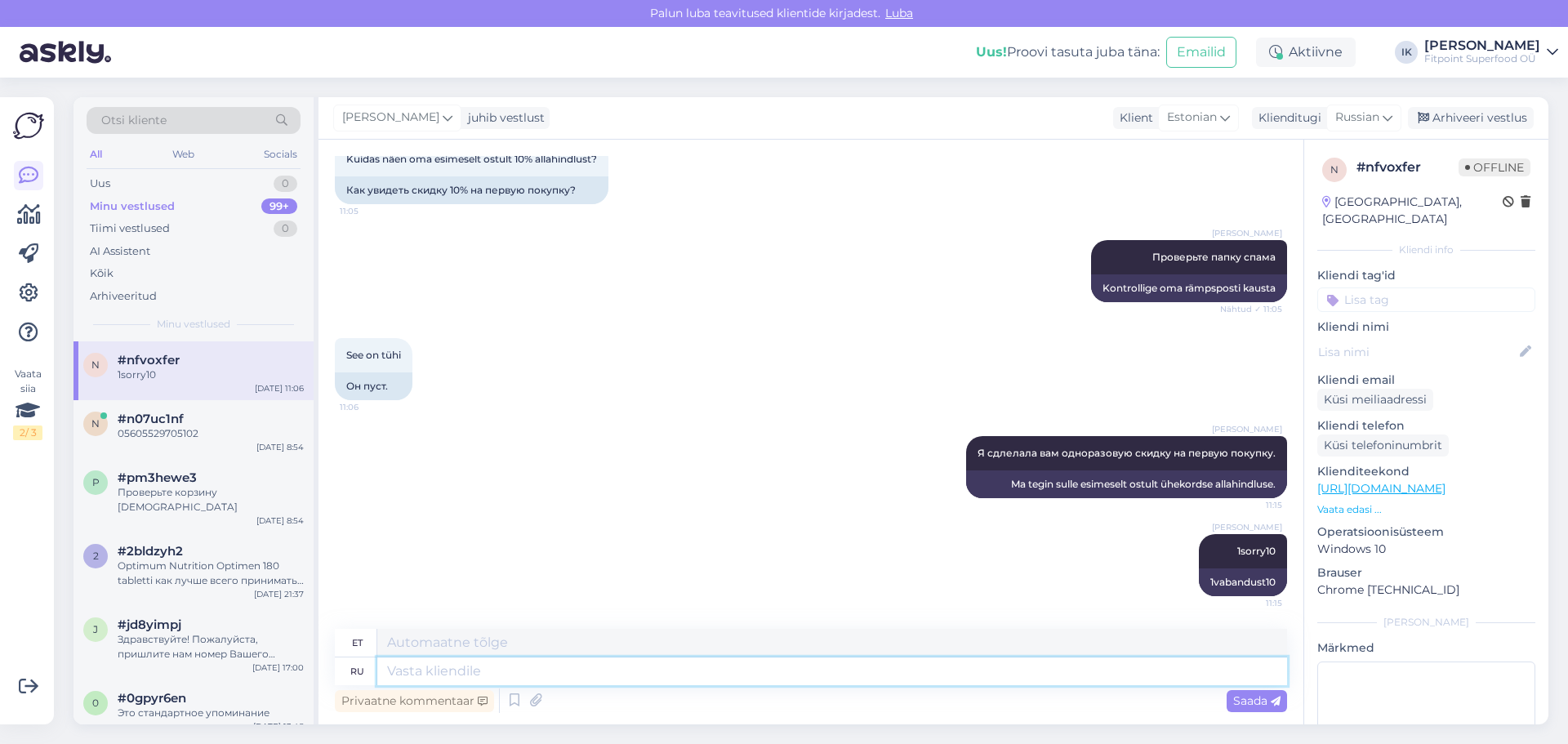
click at [605, 672] on textarea at bounding box center [832, 670] width 909 height 27
click at [476, 639] on textarea at bounding box center [832, 642] width 909 height 27
type textarea "1sorry10"
click at [1260, 699] on span "Saada" at bounding box center [1257, 700] width 48 height 15
click at [1253, 702] on span "Saada" at bounding box center [1257, 700] width 48 height 15
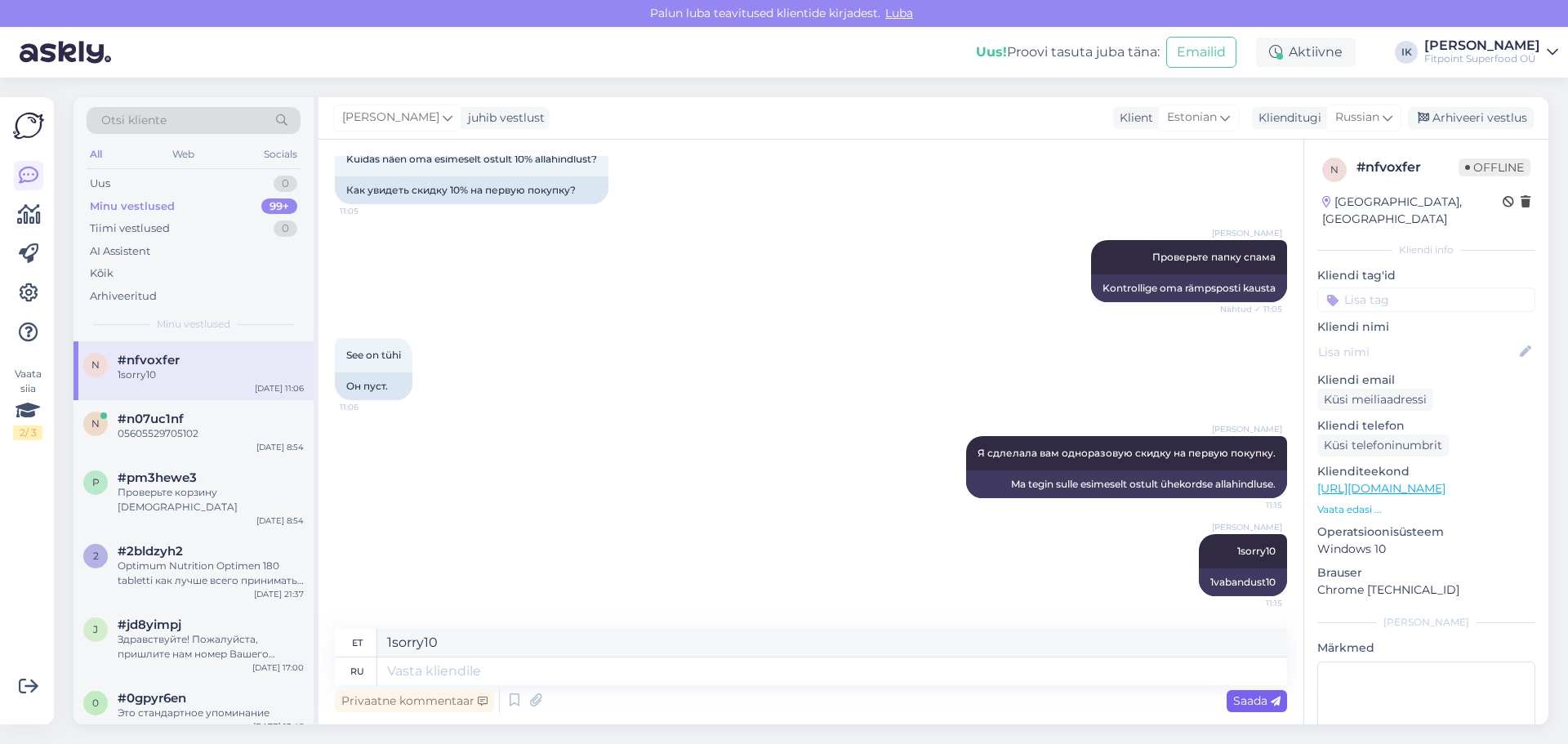
click at [1253, 702] on span "Saada" at bounding box center [1257, 700] width 48 height 15
click at [441, 644] on textarea "1sorry10" at bounding box center [832, 642] width 909 height 27
click at [1261, 711] on div "Saada" at bounding box center [1257, 700] width 61 height 22
click at [1257, 704] on span "Saada" at bounding box center [1257, 700] width 48 height 15
click at [437, 674] on textarea at bounding box center [832, 670] width 909 height 27
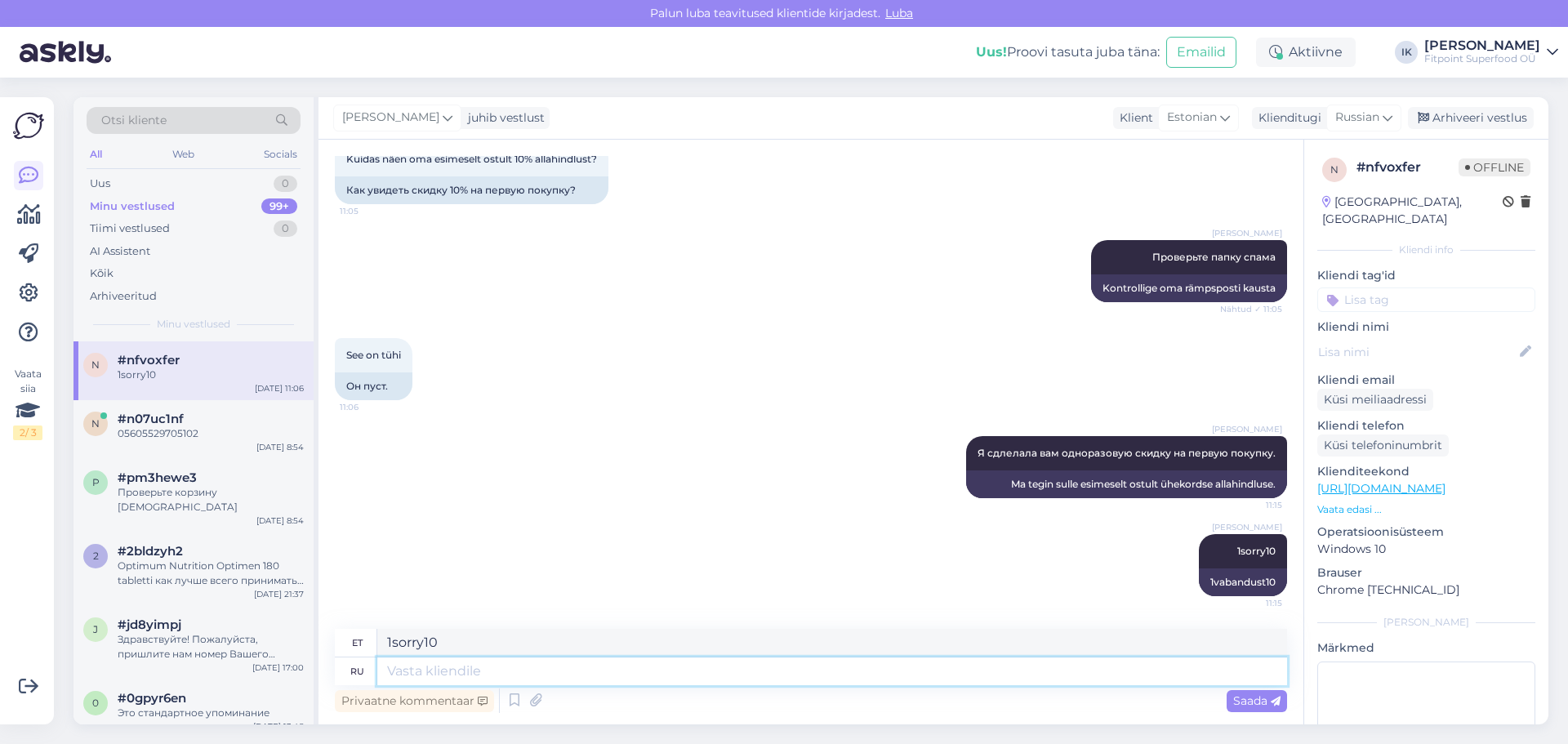
type textarea "1"
type textarea "1sorry1"
type textarea "Vabandust"
type textarea "1sorry10"
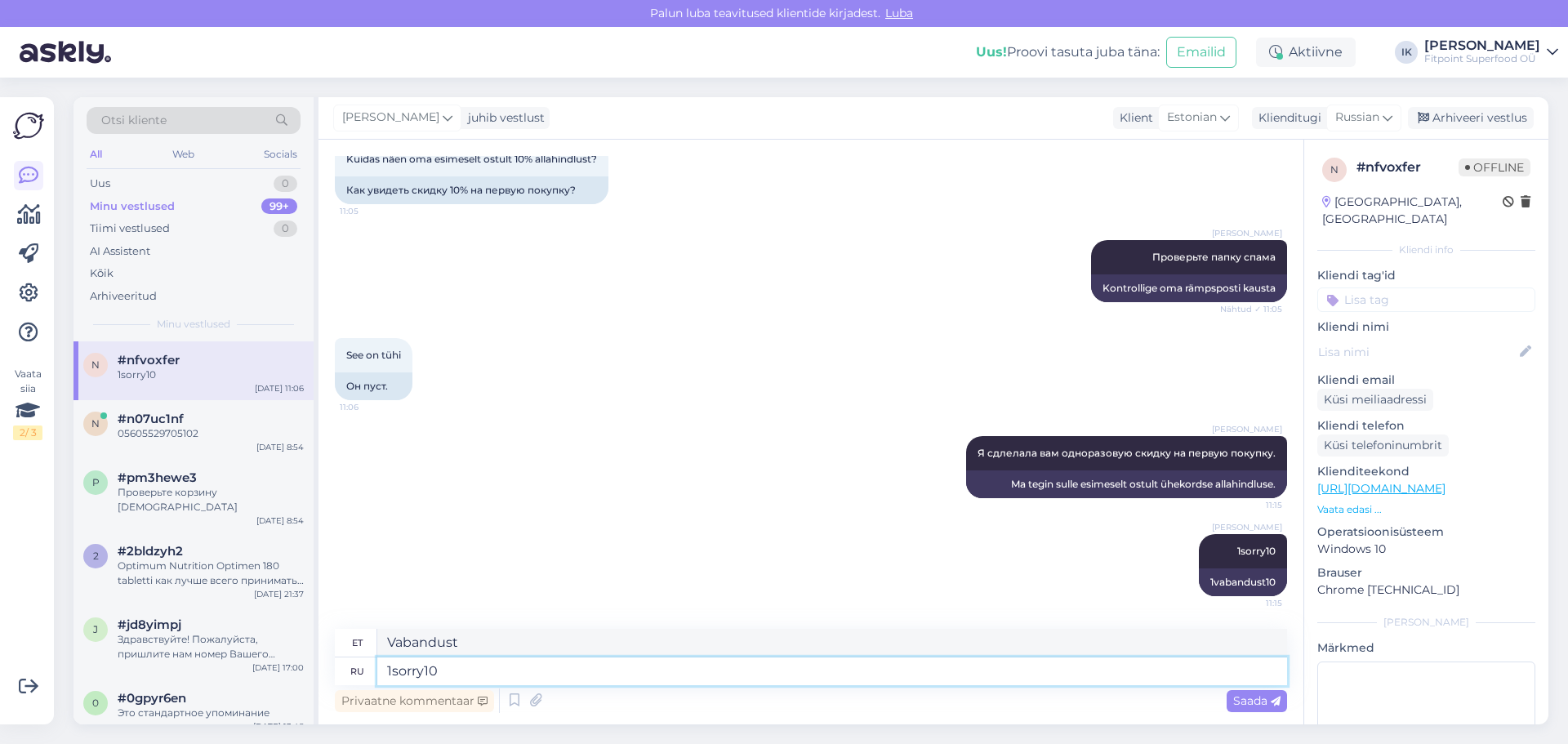
type textarea "1vabandust10"
type textarea "1sorry10"
drag, startPoint x: 456, startPoint y: 644, endPoint x: 394, endPoint y: 644, distance: 62.0
click at [394, 644] on textarea "1vabandust10" at bounding box center [832, 642] width 909 height 27
click at [430, 643] on textarea "1sorryt10" at bounding box center [832, 642] width 909 height 27
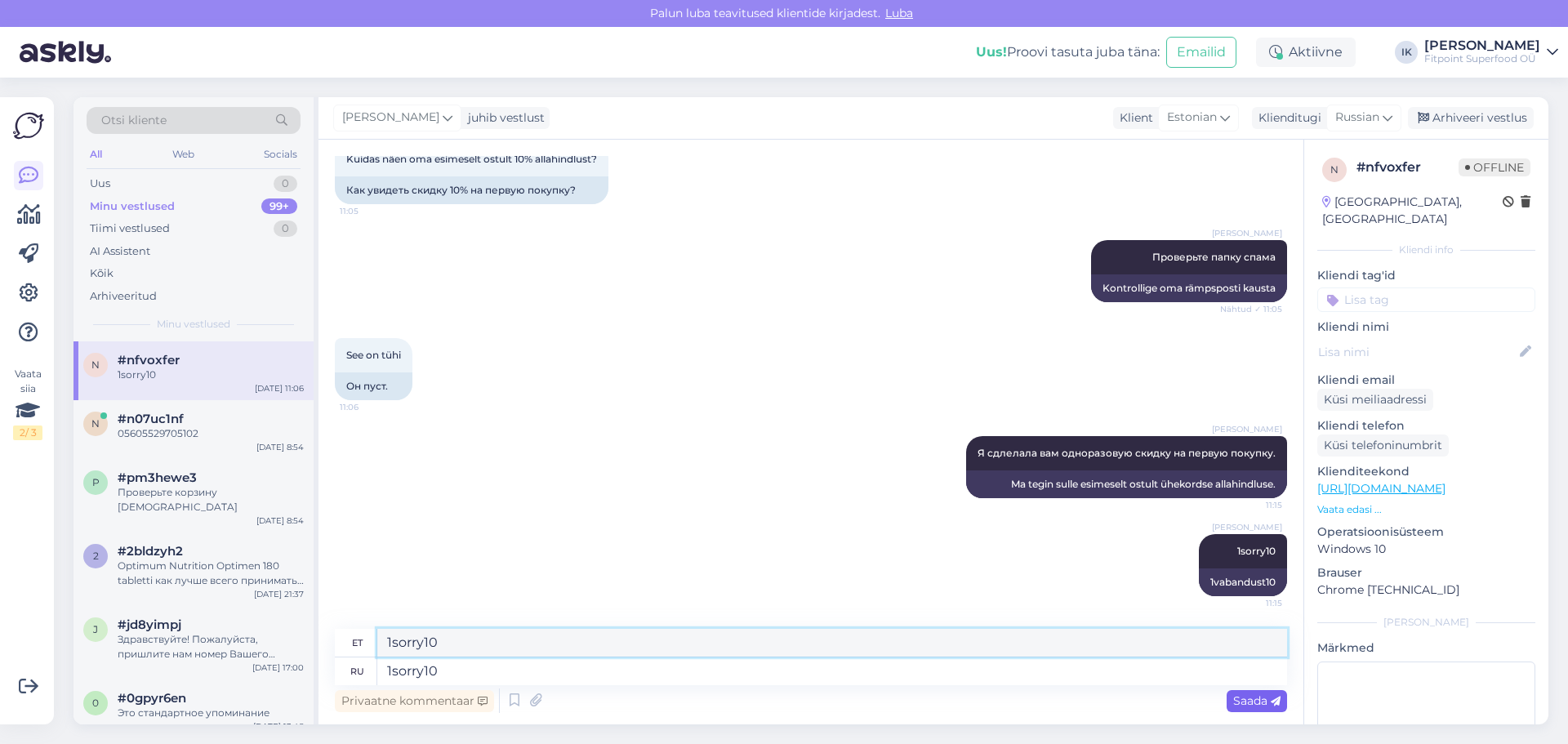
type textarea "1sorry10"
click at [1251, 704] on span "Saada" at bounding box center [1257, 700] width 48 height 15
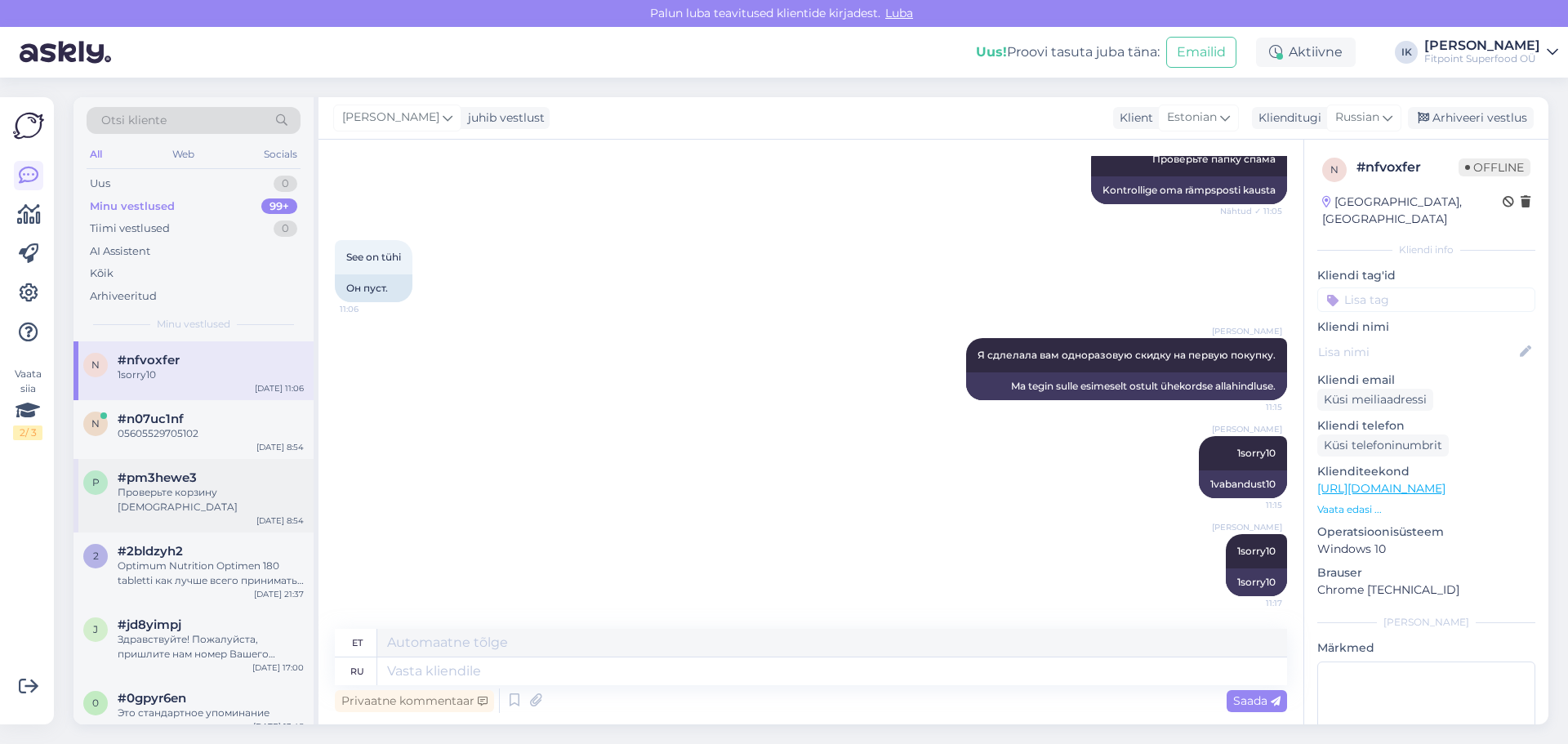
click at [195, 479] on span "#pm3hewe3" at bounding box center [157, 477] width 79 height 15
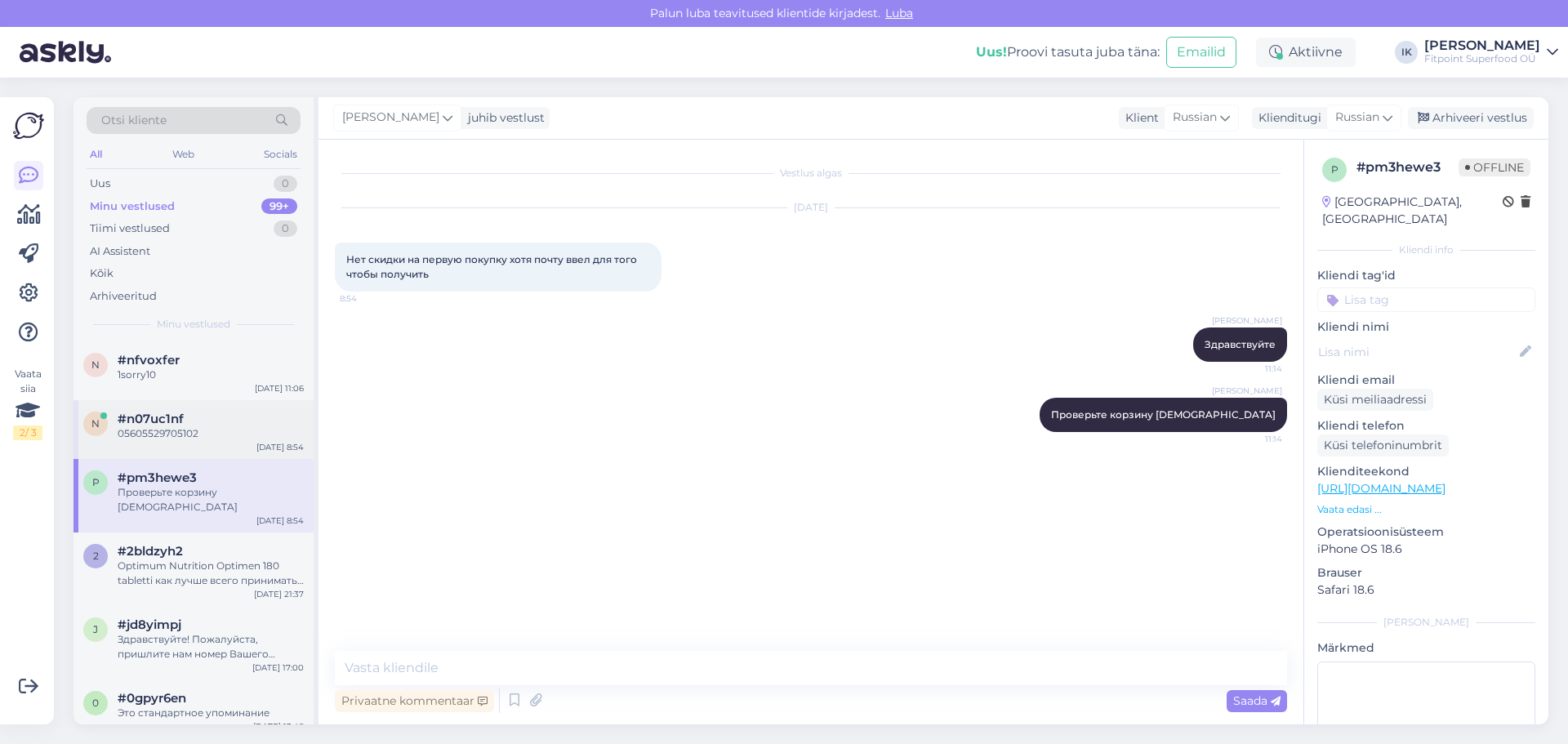
click at [227, 416] on div "#n07uc1nf" at bounding box center [210, 419] width 186 height 15
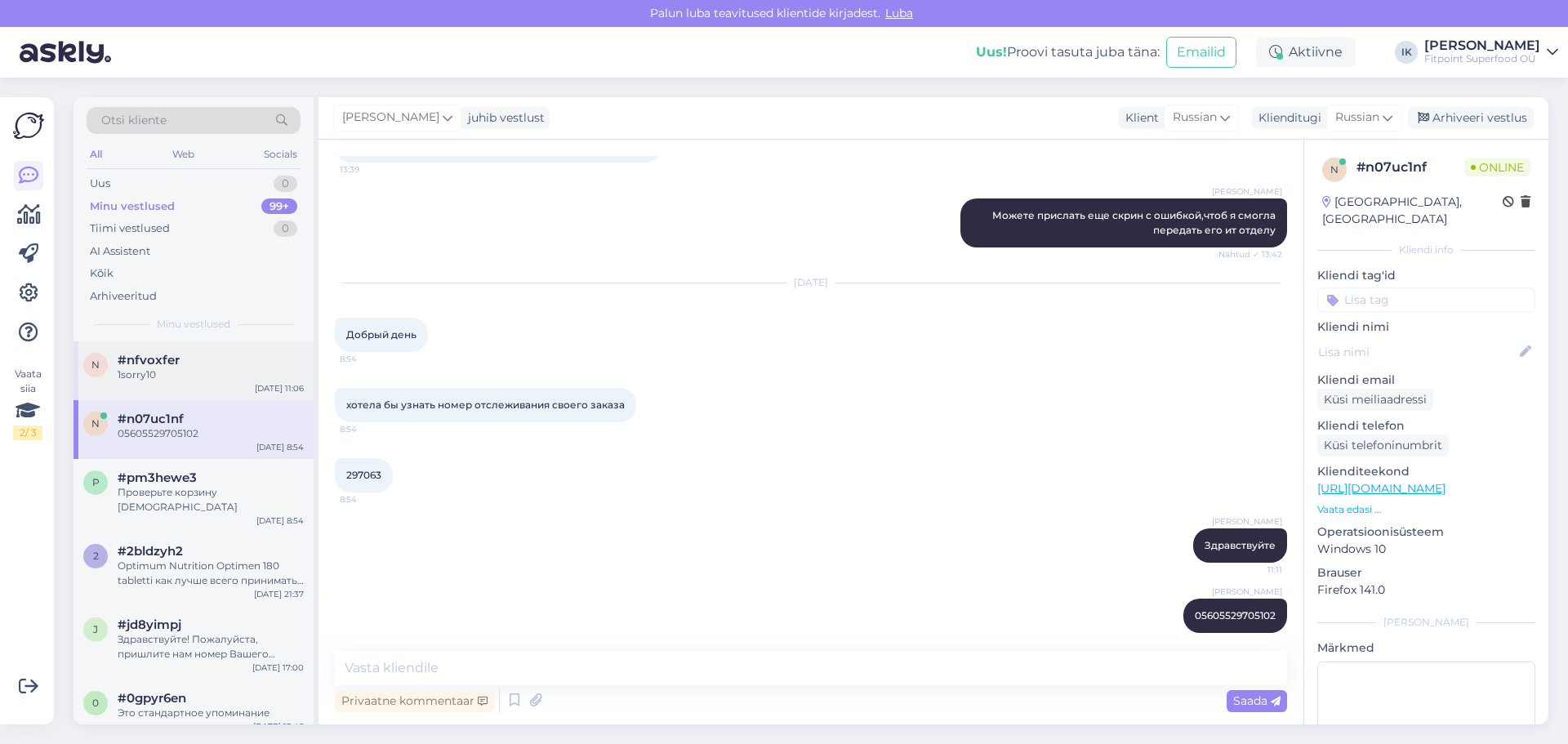
click at [209, 377] on div "1sorry10" at bounding box center [210, 375] width 186 height 15
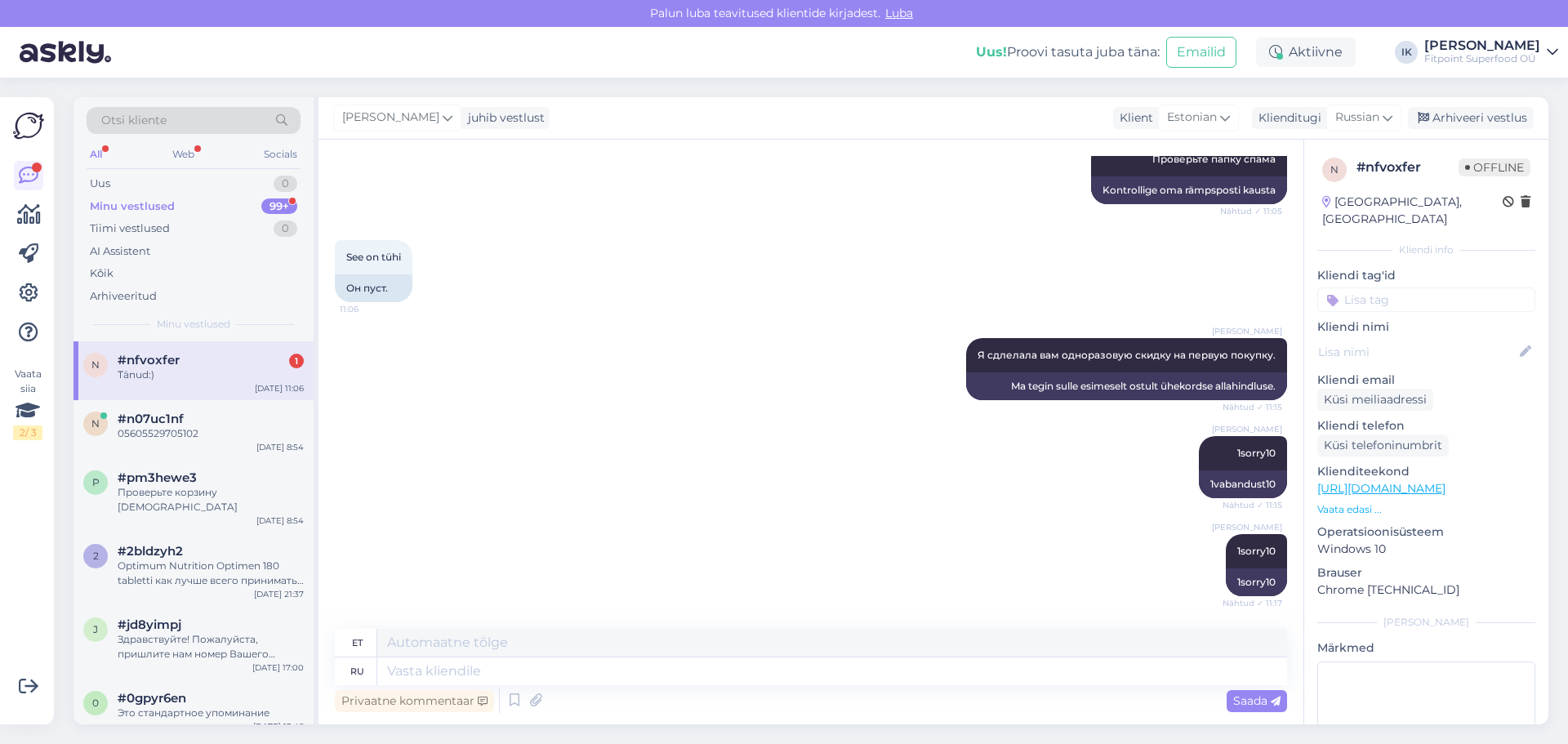
scroll to position [492, 0]
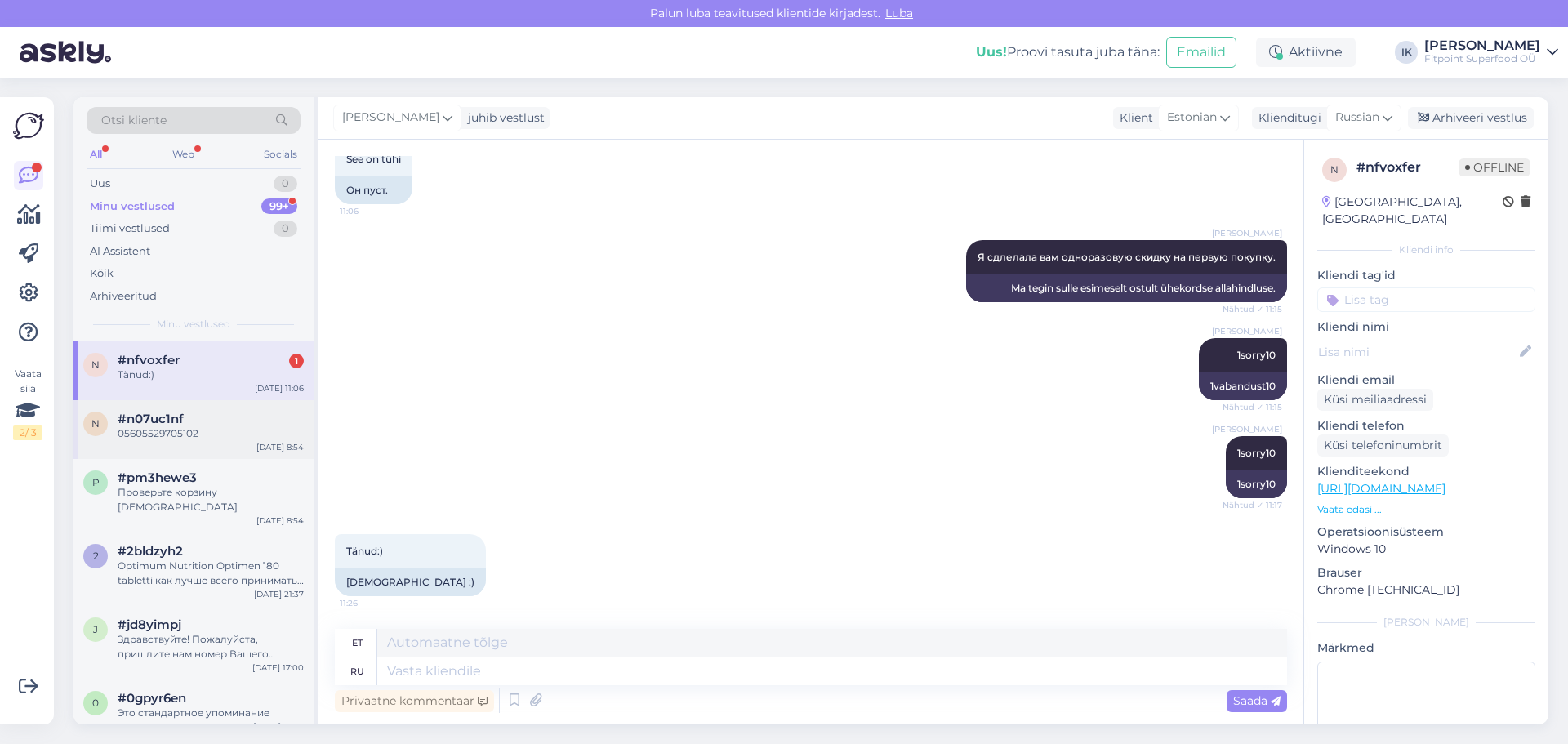
click at [184, 426] on div "05605529705102" at bounding box center [210, 433] width 186 height 15
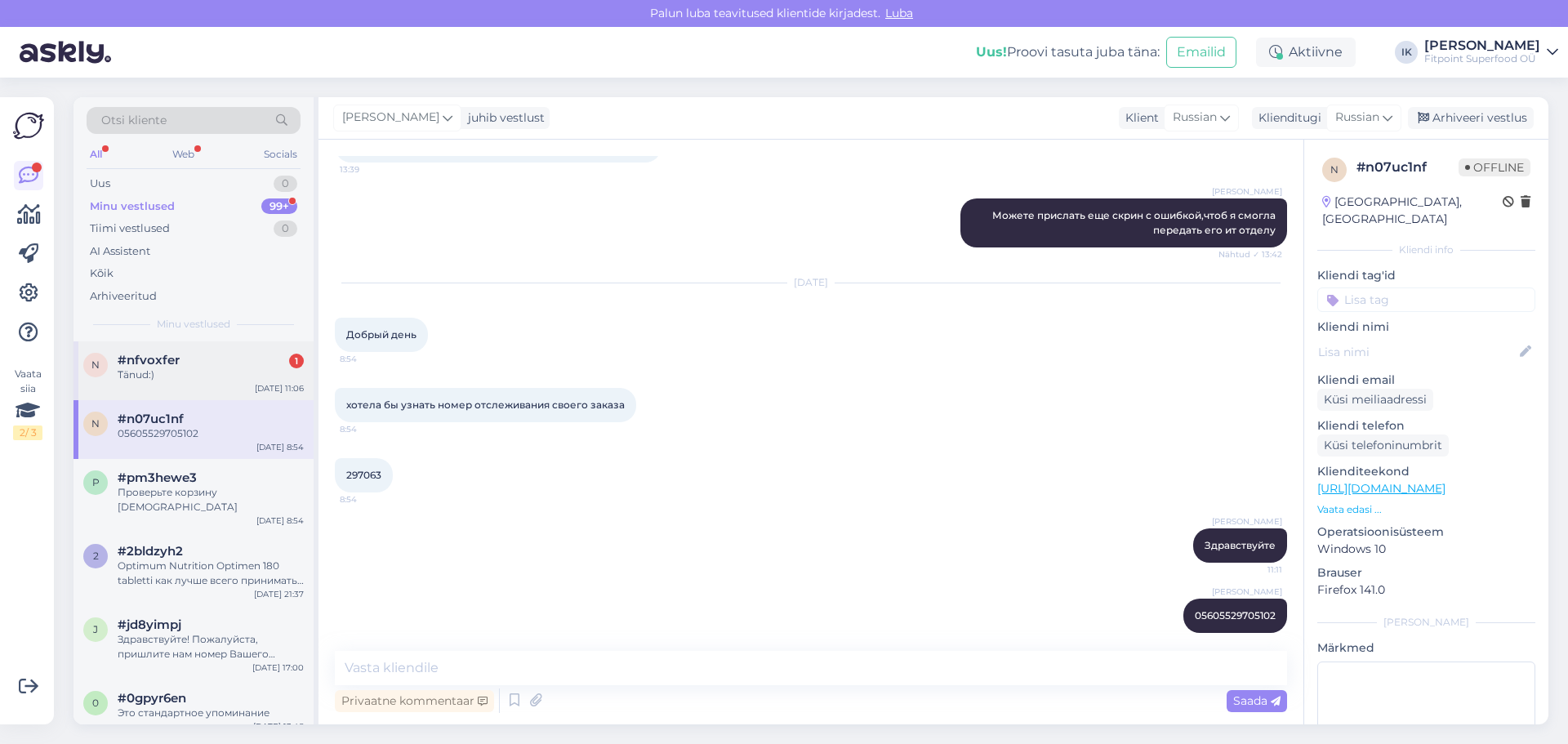
click at [183, 377] on div "Tänud:)" at bounding box center [210, 375] width 186 height 15
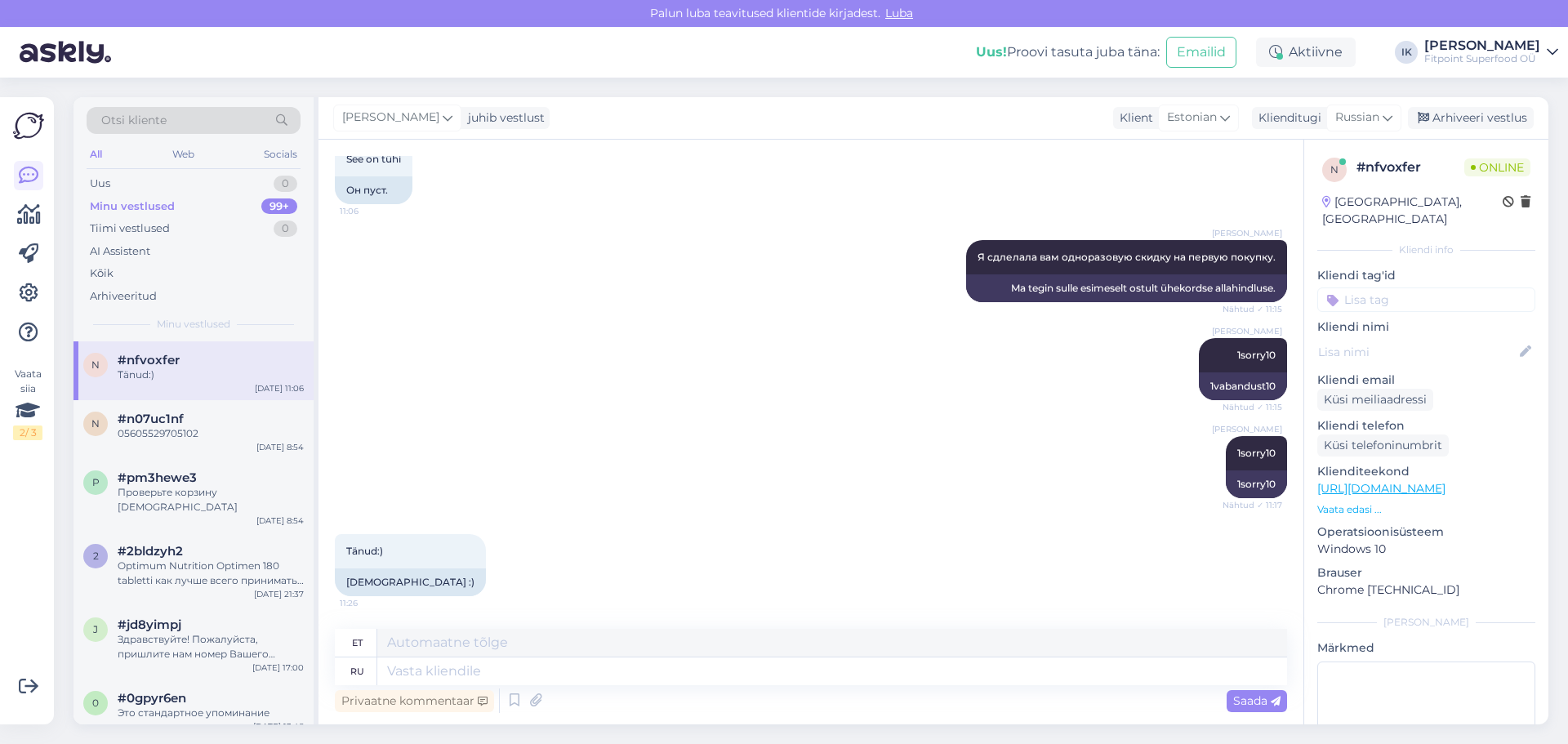
scroll to position [460, 0]
